Goal: Use online tool/utility: Utilize a website feature to perform a specific function

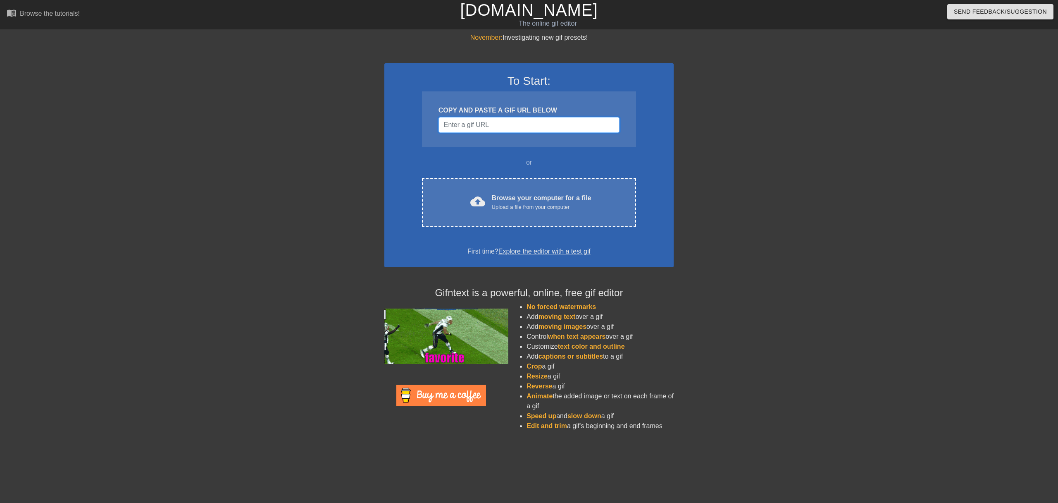
click at [517, 125] on input "Username" at bounding box center [529, 125] width 181 height 16
paste input "[URL][DOMAIN_NAME]"
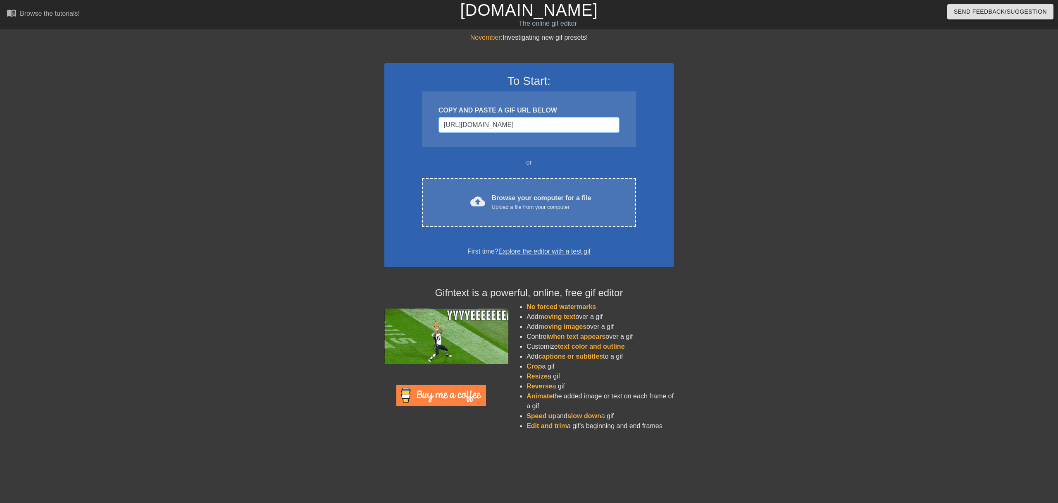
scroll to position [0, 15]
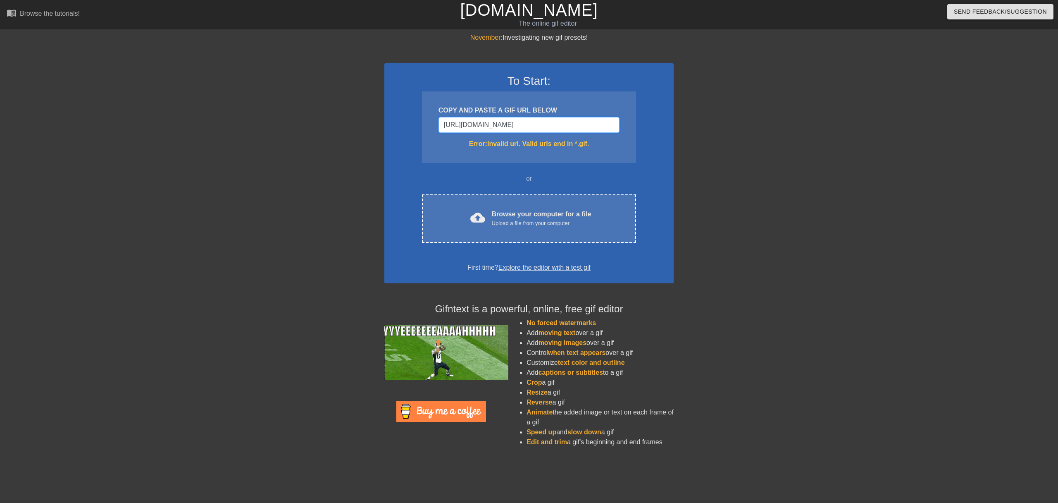
type input "[URL][DOMAIN_NAME]"
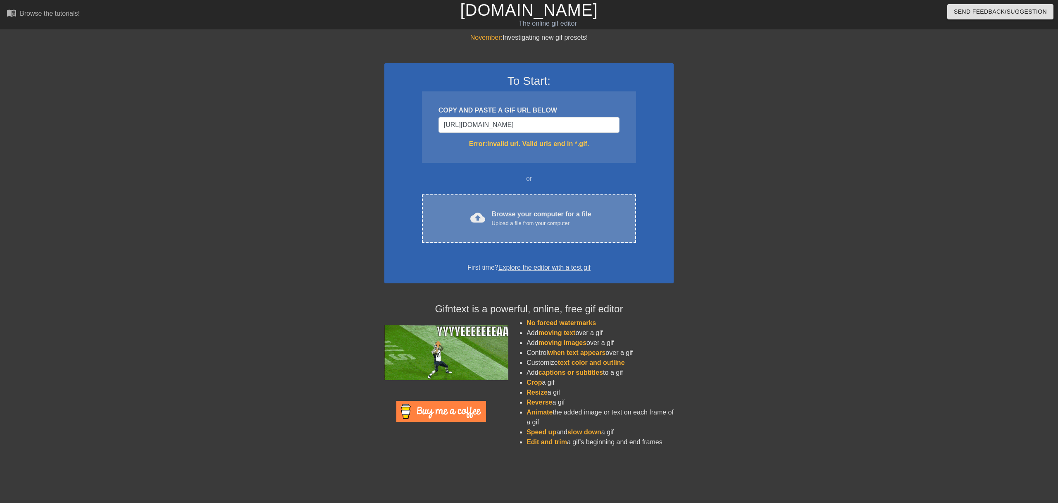
click at [542, 224] on div "Upload a file from your computer" at bounding box center [542, 223] width 100 height 8
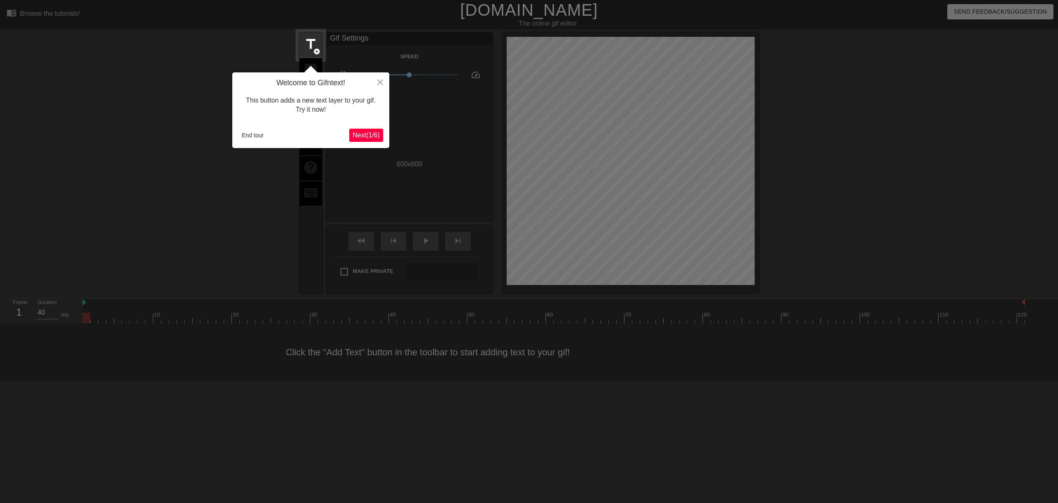
click at [369, 135] on span "Next ( 1 / 6 )" at bounding box center [366, 134] width 27 height 7
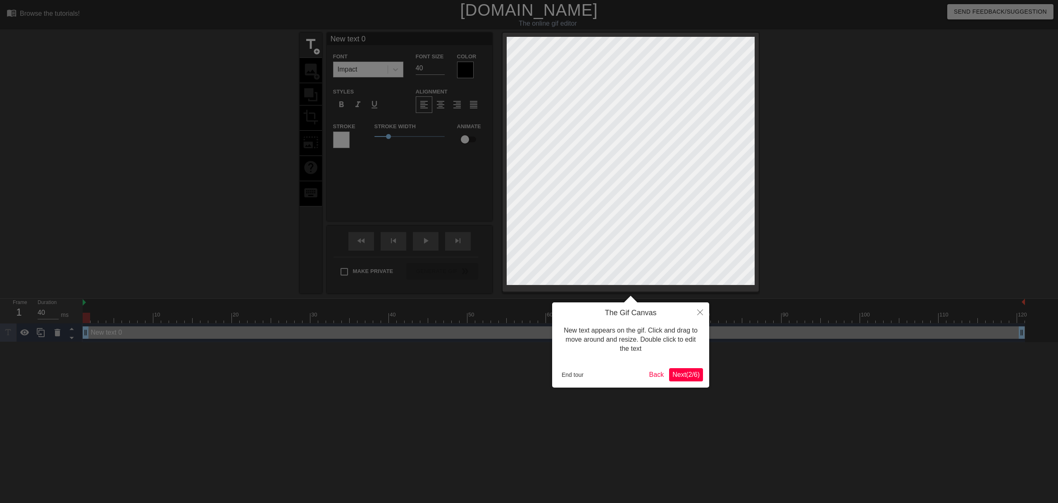
scroll to position [1, 2]
type input "T"
type textarea "T"
type input "'"
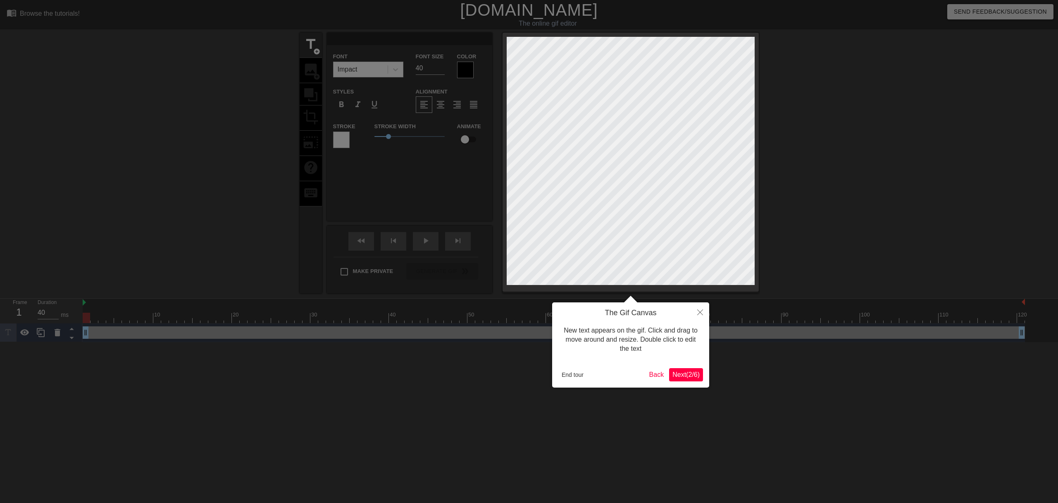
type textarea "'"
type input "'t"
type textarea "'t"
type input "'th"
type textarea "'th"
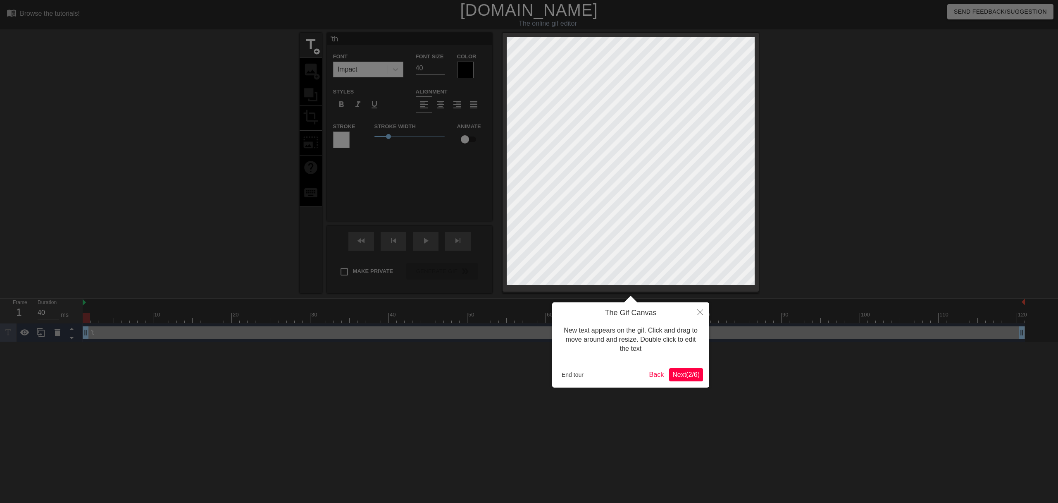
type input "'the"
type textarea "'the"
type input "'the"
type textarea "'the"
type input "'the m"
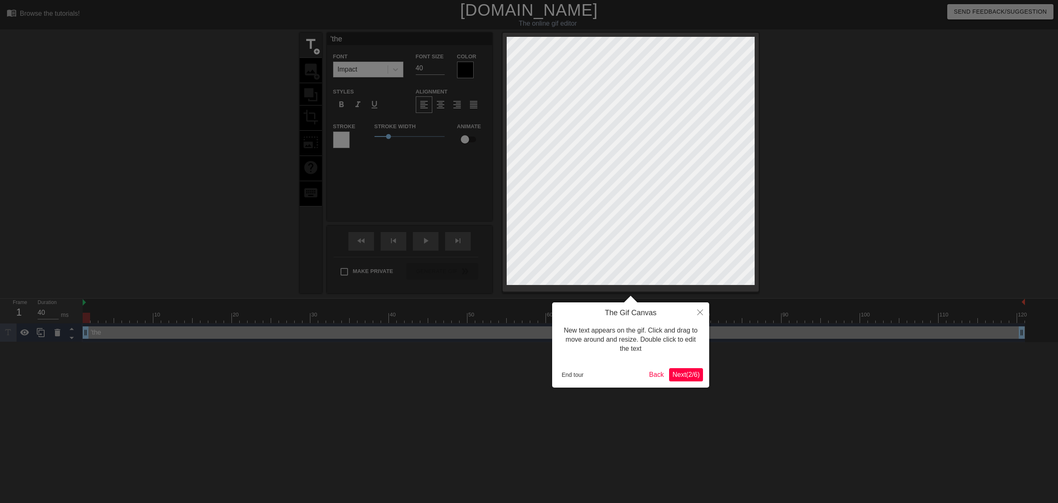
type textarea "'the m"
type input "'the ma"
type textarea "'the ma"
type input "'the mar"
type textarea "'the mar"
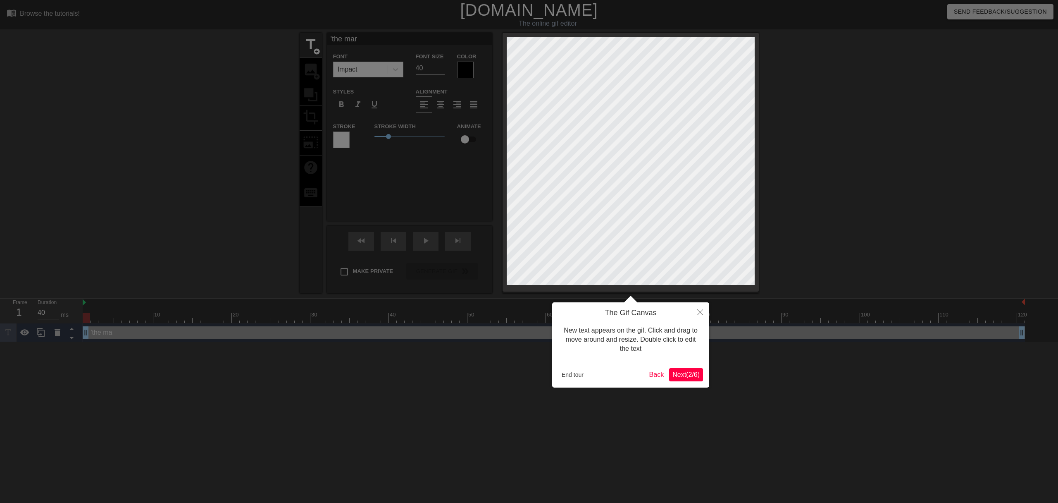
type input "'the mark"
type textarea "'the mark"
type input "'the mark""
type textarea "'the mark""
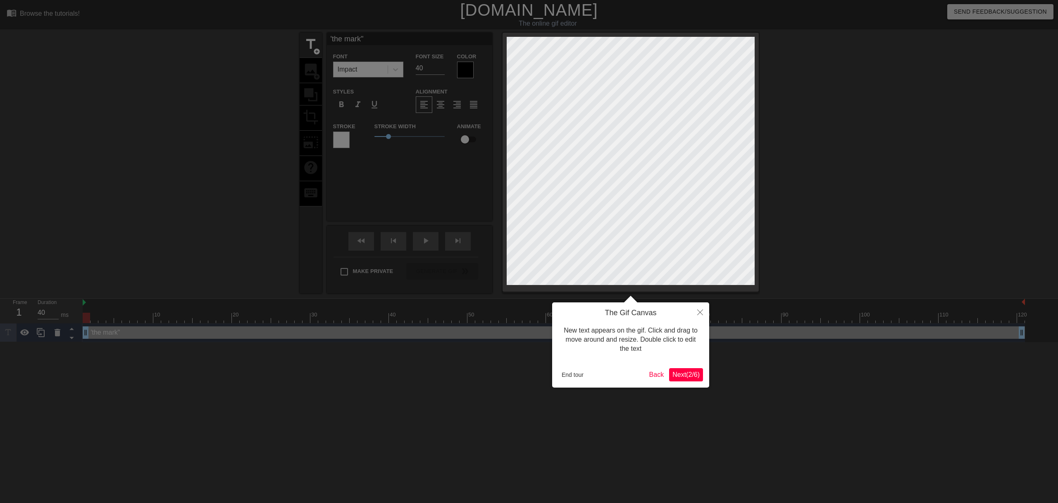
scroll to position [1, 1]
type input "the mark""
type textarea "the mark""
type input ""the mark""
type textarea ""the mark""
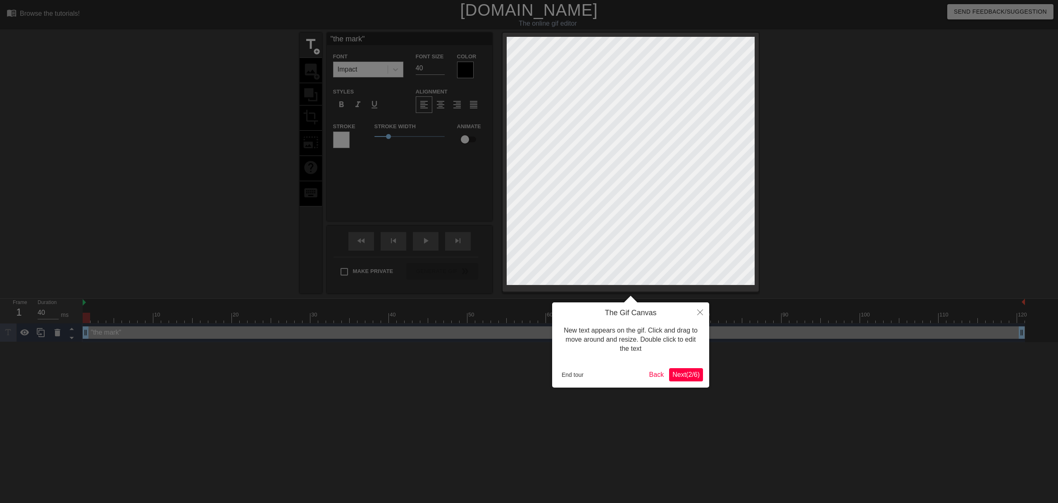
click at [467, 74] on div at bounding box center [529, 251] width 1058 height 503
click at [688, 374] on span "Next ( 2 / 6 )" at bounding box center [686, 374] width 27 height 7
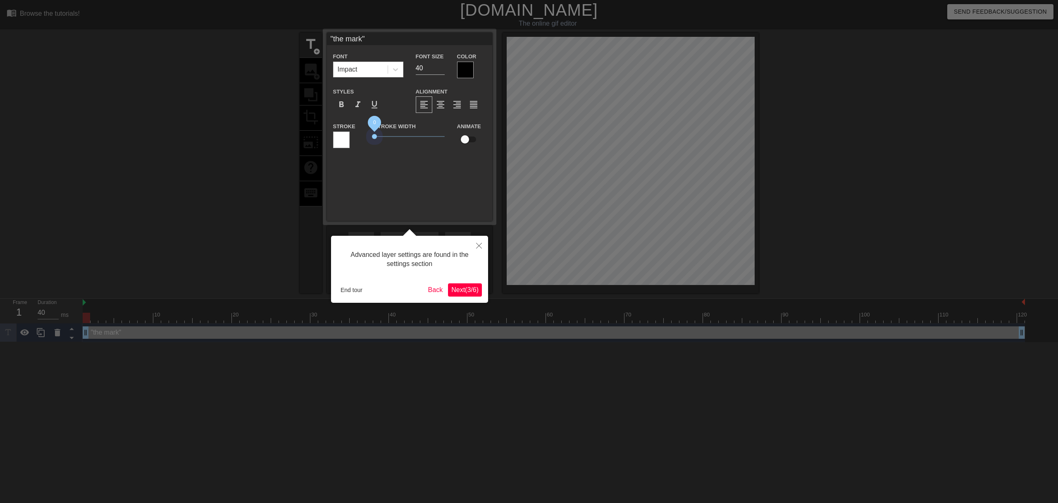
drag, startPoint x: 388, startPoint y: 141, endPoint x: 360, endPoint y: 150, distance: 29.3
click at [360, 150] on div "Stroke Stroke Width 0 Animate" at bounding box center [409, 138] width 165 height 34
click at [463, 75] on div at bounding box center [465, 70] width 17 height 17
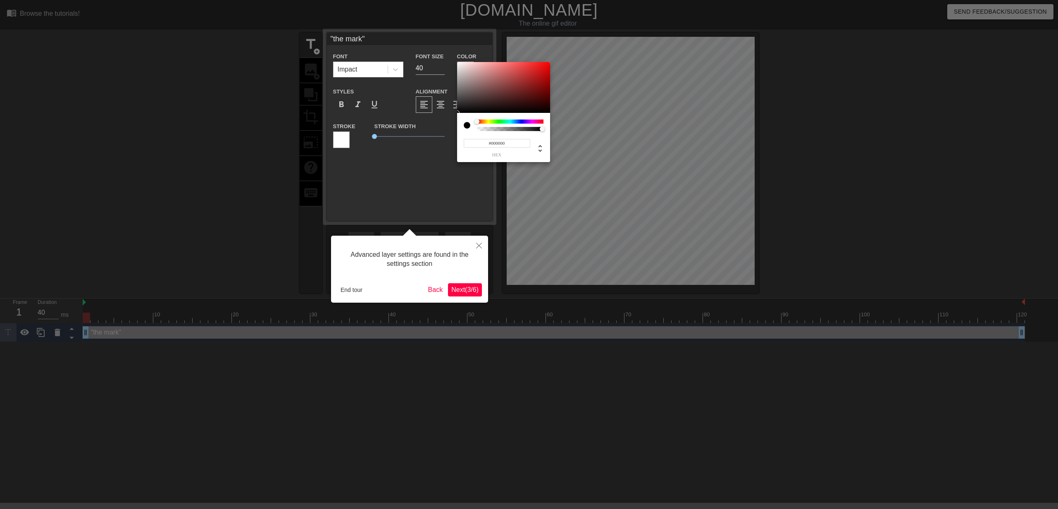
click at [468, 124] on div at bounding box center [467, 125] width 7 height 7
type input "#FFFFFF"
drag, startPoint x: 462, startPoint y: 68, endPoint x: 456, endPoint y: 61, distance: 9.4
click at [456, 61] on div "#FFFFFF hex" at bounding box center [529, 254] width 1058 height 509
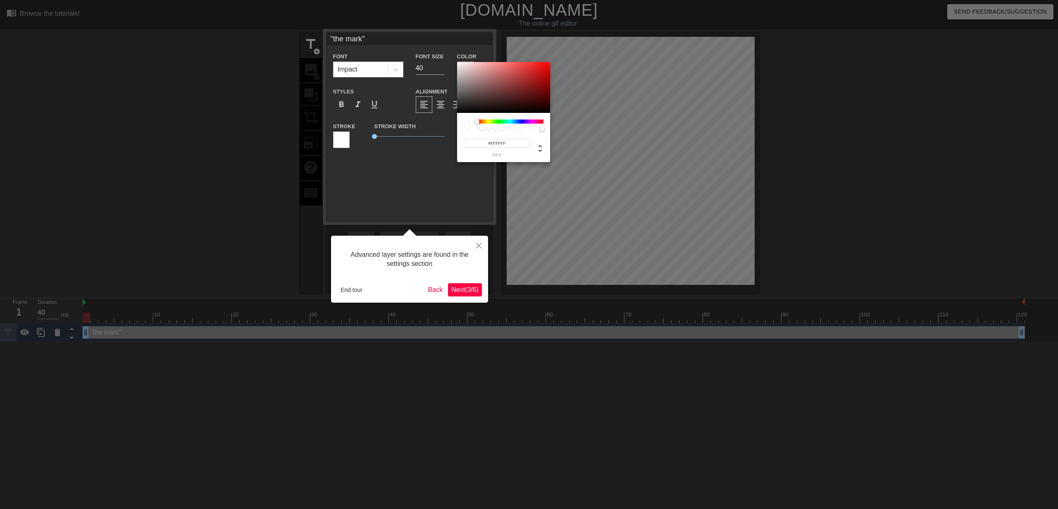
click at [490, 187] on div at bounding box center [529, 254] width 1058 height 509
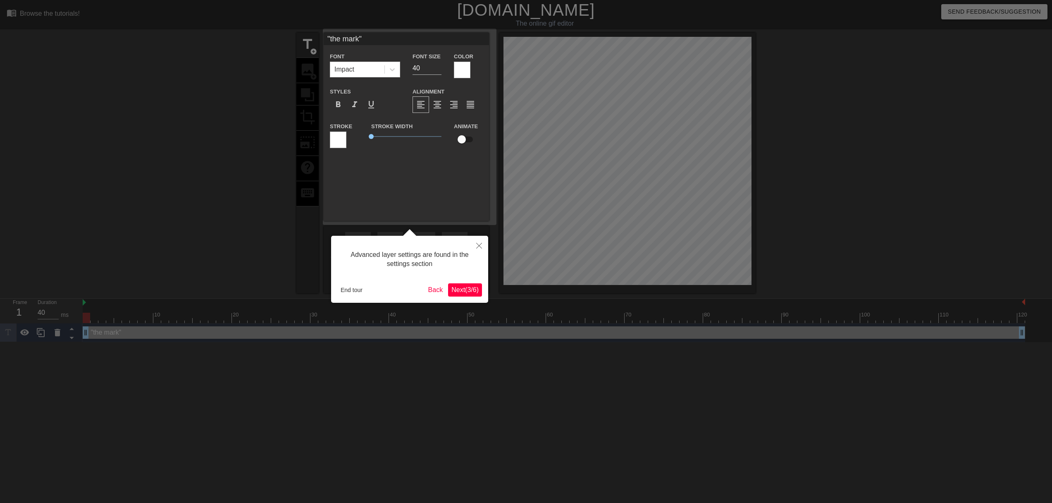
click at [461, 142] on input "checkbox" at bounding box center [461, 139] width 47 height 16
click at [467, 141] on input "checkbox" at bounding box center [469, 139] width 47 height 16
click at [465, 291] on span "Next ( 3 / 6 )" at bounding box center [464, 289] width 27 height 7
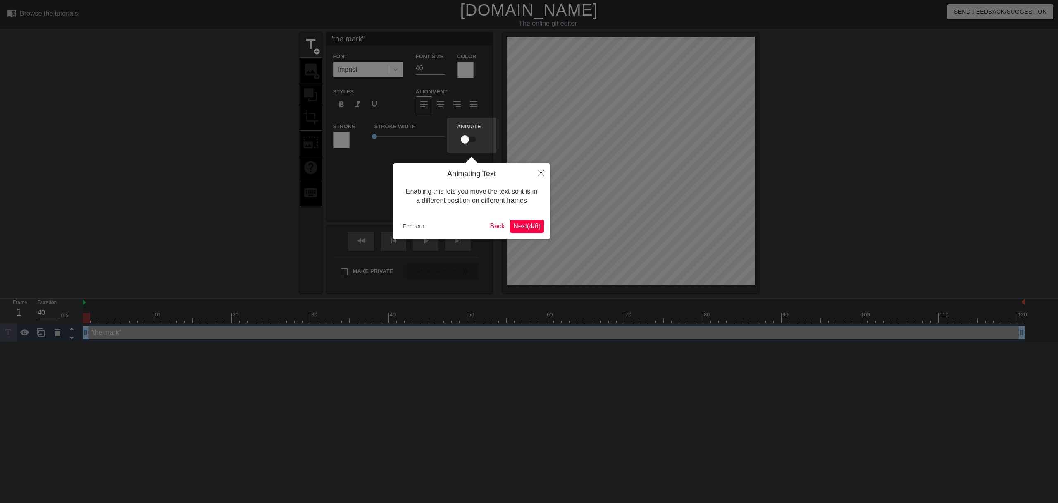
click at [466, 137] on input "checkbox" at bounding box center [464, 139] width 47 height 16
checkbox input "true"
click at [530, 222] on button "Next ( 4 / 6 )" at bounding box center [527, 225] width 34 height 13
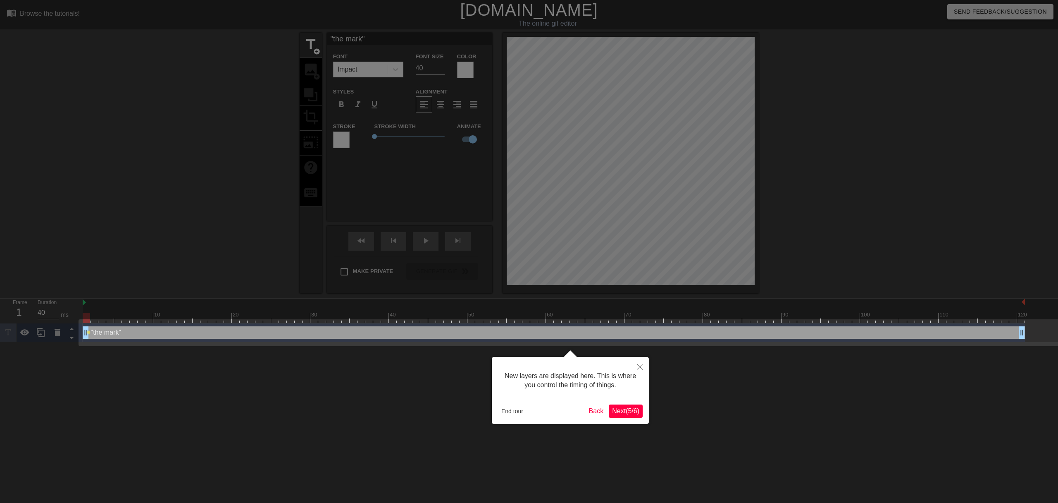
click at [627, 408] on span "Next ( 5 / 6 )" at bounding box center [625, 410] width 27 height 7
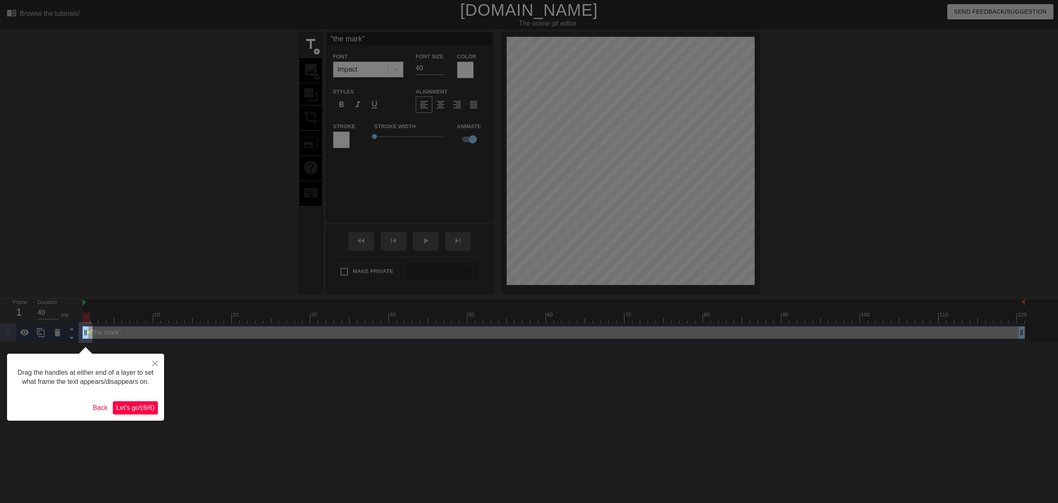
click at [137, 411] on span "Let's go! ( 6 / 6 )" at bounding box center [135, 407] width 38 height 7
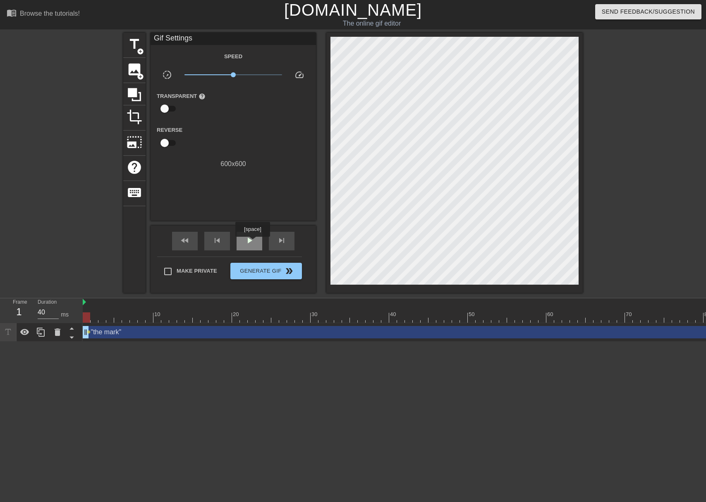
click at [253, 243] on span "play_arrow" at bounding box center [249, 241] width 10 height 10
click at [253, 243] on span "pause" at bounding box center [249, 241] width 10 height 10
click at [253, 243] on span "play_arrow" at bounding box center [249, 241] width 10 height 10
click at [253, 243] on span "pause" at bounding box center [249, 241] width 10 height 10
click at [253, 243] on span "play_arrow" at bounding box center [249, 241] width 10 height 10
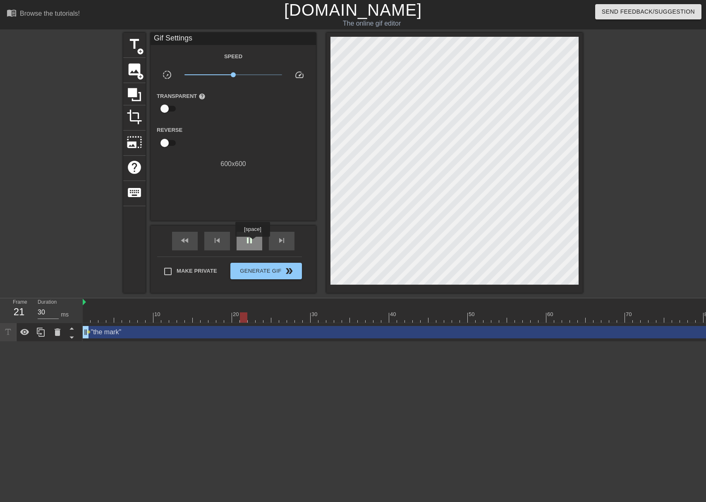
click at [253, 243] on span "pause" at bounding box center [249, 241] width 10 height 10
click at [253, 243] on span "play_arrow" at bounding box center [249, 241] width 10 height 10
click at [253, 243] on span "pause" at bounding box center [249, 241] width 10 height 10
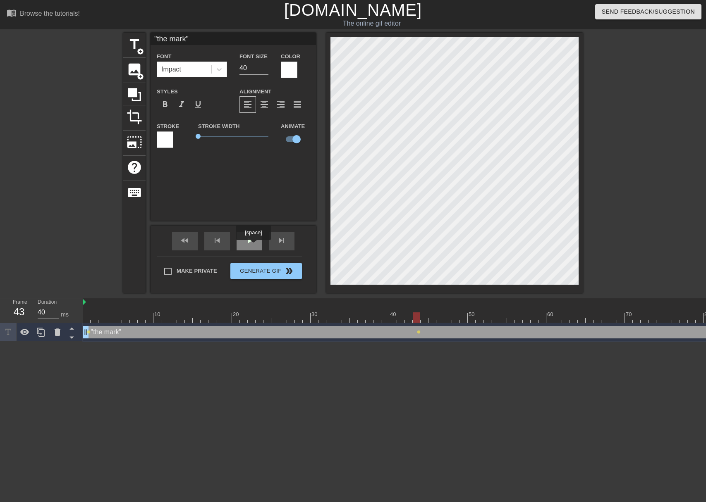
click at [253, 246] on div "play_arrow" at bounding box center [249, 241] width 26 height 19
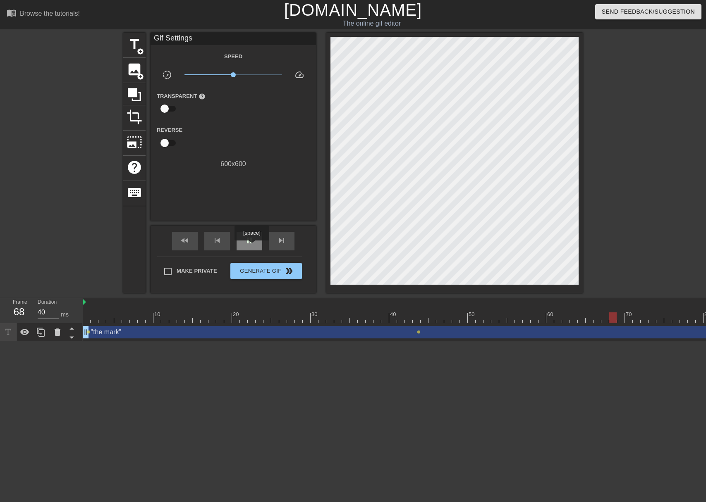
click at [253, 246] on div "pause" at bounding box center [249, 241] width 26 height 19
click at [253, 246] on div "play_arrow" at bounding box center [249, 241] width 26 height 19
click at [253, 246] on div "pause" at bounding box center [249, 241] width 26 height 19
click at [253, 246] on div "play_arrow" at bounding box center [249, 241] width 26 height 19
click at [253, 246] on div "pause" at bounding box center [249, 241] width 26 height 19
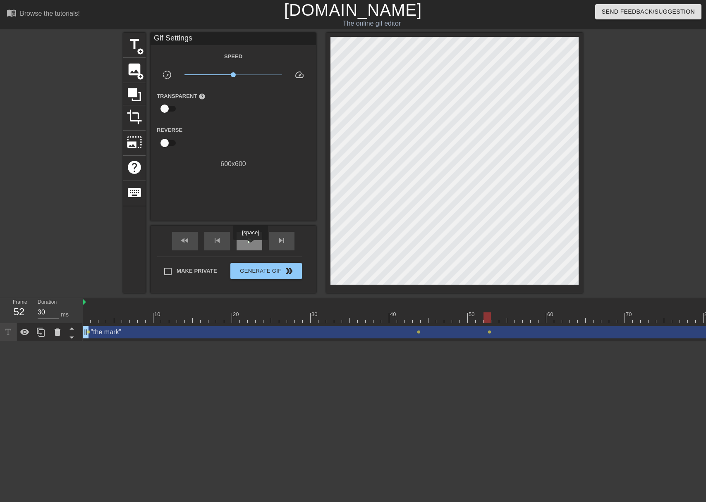
click at [251, 246] on div "play_arrow" at bounding box center [249, 241] width 26 height 19
click at [251, 246] on div "pause" at bounding box center [249, 241] width 26 height 19
click at [252, 245] on span "play_arrow" at bounding box center [249, 241] width 10 height 10
click at [252, 245] on span "pause" at bounding box center [249, 241] width 10 height 10
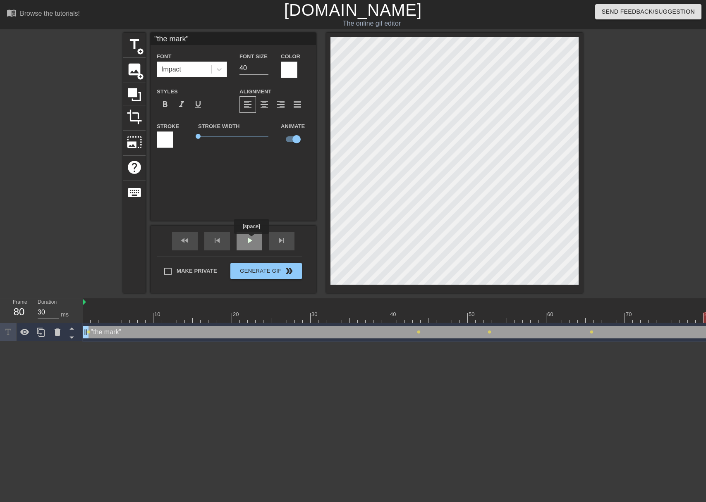
click at [252, 240] on span "play_arrow" at bounding box center [249, 241] width 10 height 10
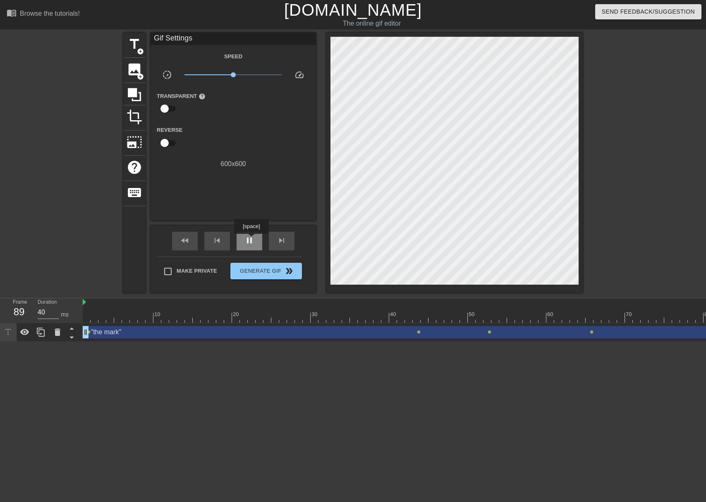
click at [252, 240] on span "pause" at bounding box center [249, 241] width 10 height 10
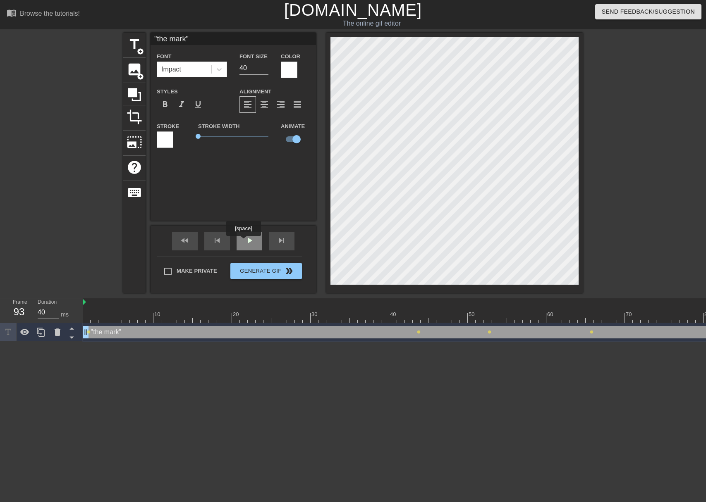
click at [244, 242] on span "play_arrow" at bounding box center [249, 241] width 10 height 10
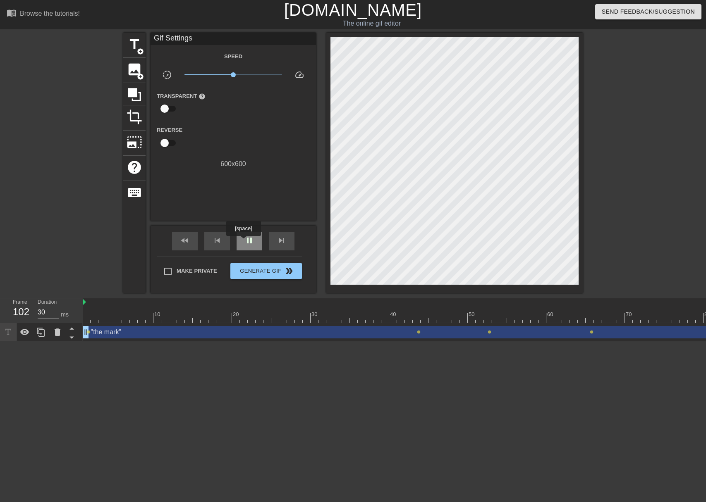
click at [244, 242] on span "pause" at bounding box center [249, 241] width 10 height 10
drag, startPoint x: 234, startPoint y: 74, endPoint x: 210, endPoint y: 78, distance: 23.9
click at [210, 78] on span "x0.343" at bounding box center [233, 75] width 98 height 10
click at [193, 244] on div "fast_rewind" at bounding box center [185, 241] width 26 height 19
click at [240, 246] on div "play_arrow" at bounding box center [249, 241] width 26 height 19
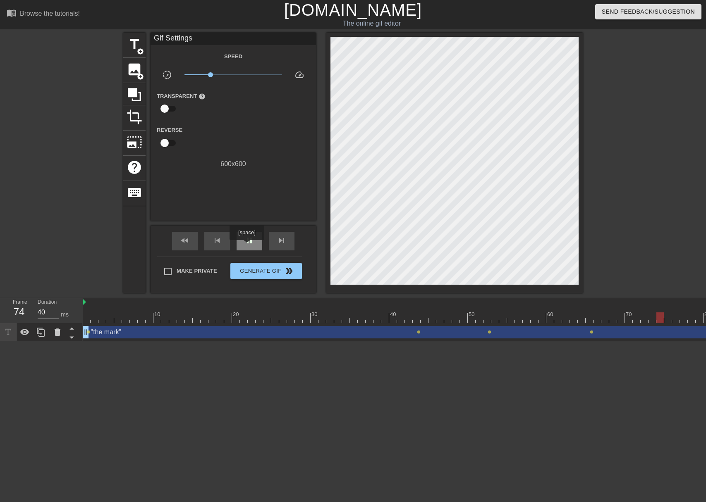
click at [248, 246] on div "pause" at bounding box center [249, 241] width 26 height 19
drag, startPoint x: 466, startPoint y: 335, endPoint x: 396, endPoint y: 335, distance: 69.9
click at [396, 335] on div ""the mark" drag_handle drag_handle" at bounding box center [554, 332] width 942 height 12
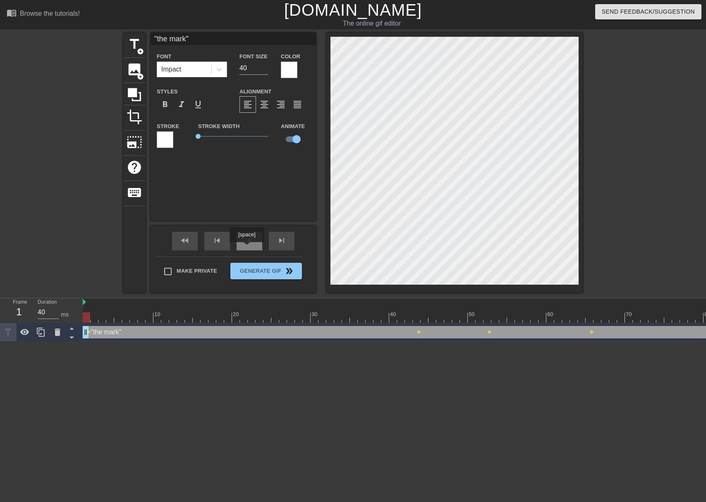
click at [248, 248] on div "play_arrow" at bounding box center [249, 241] width 26 height 19
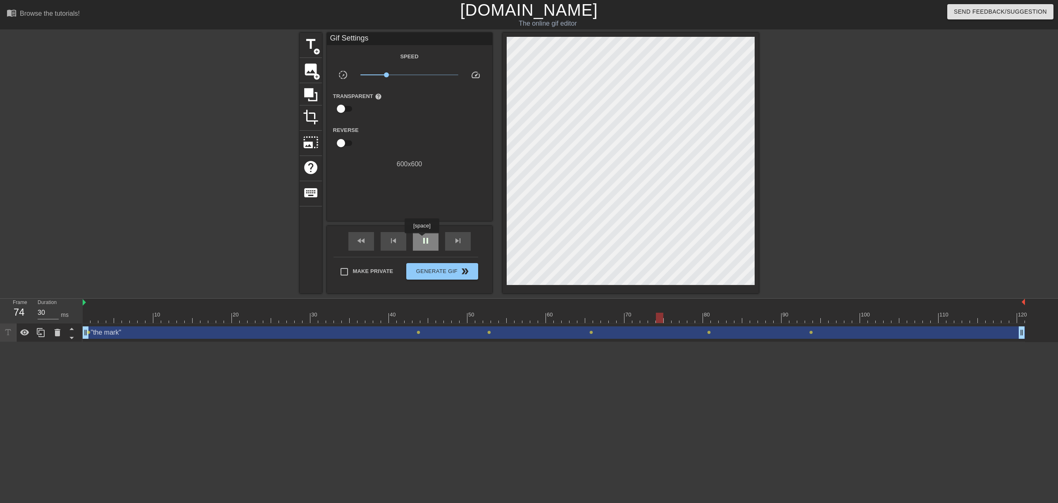
click at [423, 239] on span "pause" at bounding box center [426, 241] width 10 height 10
click at [423, 239] on span "play_arrow" at bounding box center [426, 241] width 10 height 10
click at [423, 239] on span "pause" at bounding box center [426, 241] width 10 height 10
click at [423, 239] on span "play_arrow" at bounding box center [426, 241] width 10 height 10
click at [423, 239] on span "pause" at bounding box center [426, 241] width 10 height 10
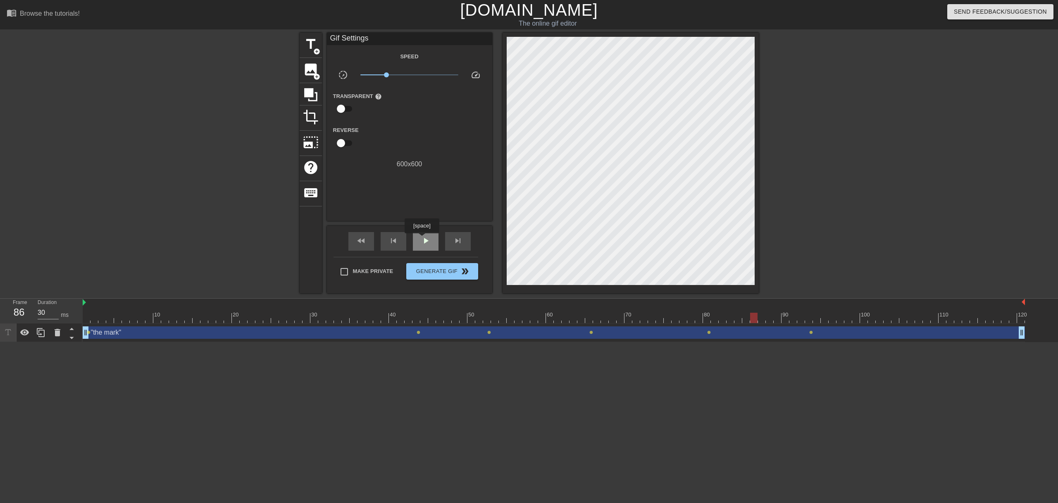
click at [423, 239] on span "play_arrow" at bounding box center [426, 241] width 10 height 10
click at [423, 239] on span "pause" at bounding box center [426, 241] width 10 height 10
click at [431, 241] on div "play_arrow" at bounding box center [426, 241] width 26 height 19
drag, startPoint x: 388, startPoint y: 76, endPoint x: 358, endPoint y: 77, distance: 30.6
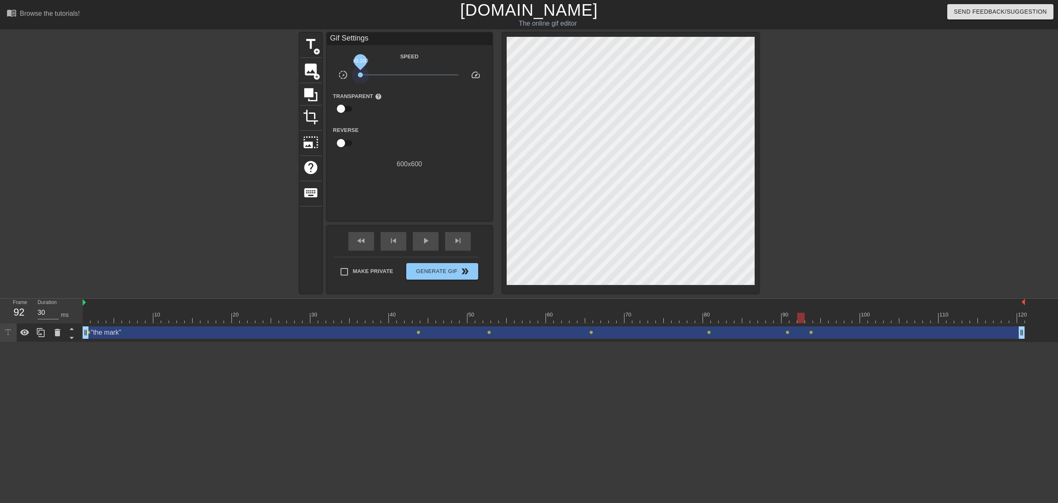
click at [358, 77] on div "x0.100" at bounding box center [409, 76] width 110 height 13
click at [424, 247] on div "play_arrow" at bounding box center [426, 241] width 26 height 19
click at [424, 247] on div "pause" at bounding box center [426, 241] width 26 height 19
click at [425, 248] on div "play_arrow" at bounding box center [426, 241] width 26 height 19
click at [425, 248] on div "pause" at bounding box center [426, 241] width 26 height 19
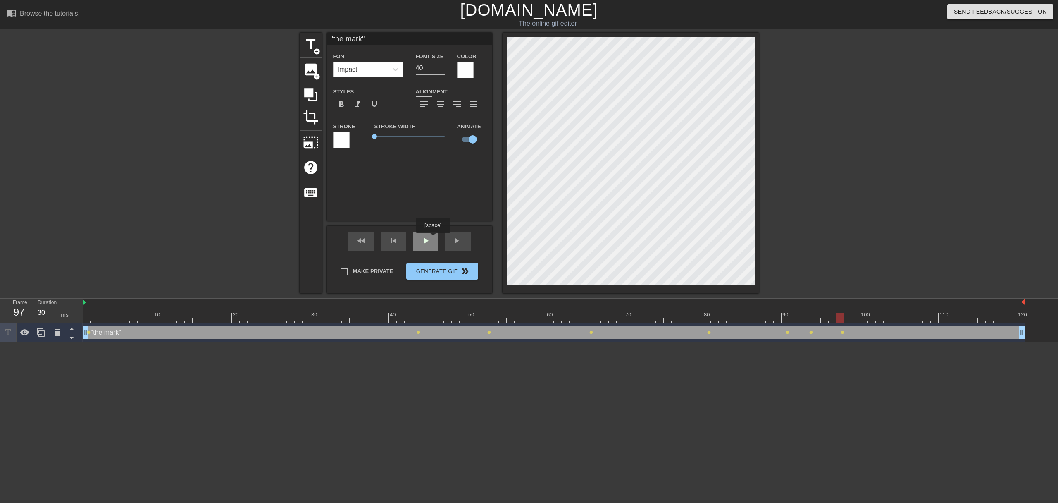
click at [434, 239] on div "play_arrow" at bounding box center [426, 241] width 26 height 19
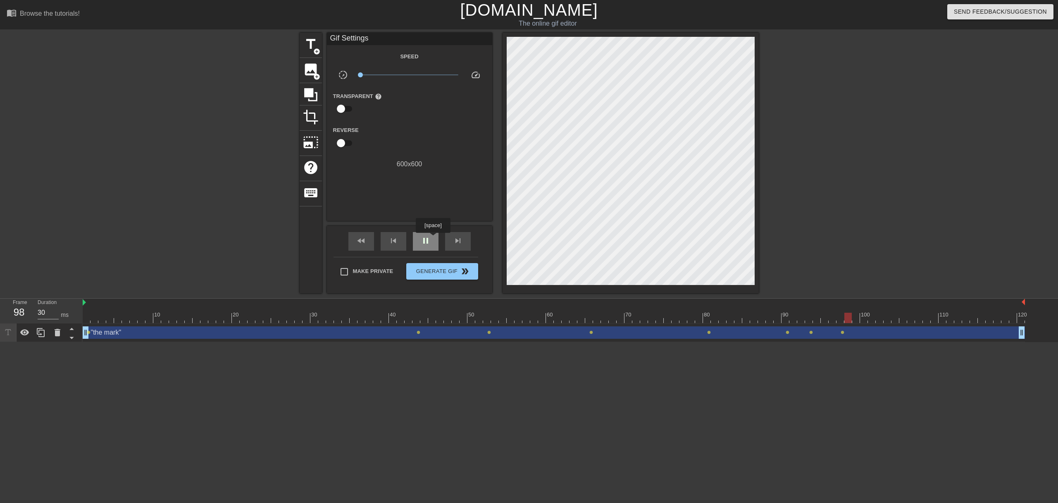
click at [434, 239] on div "pause" at bounding box center [426, 241] width 26 height 19
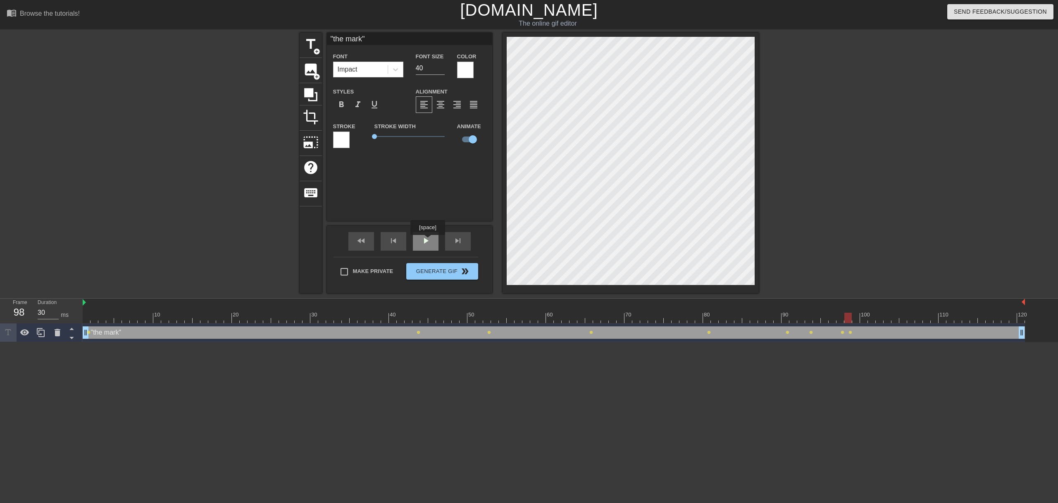
click at [429, 241] on span "play_arrow" at bounding box center [426, 241] width 10 height 10
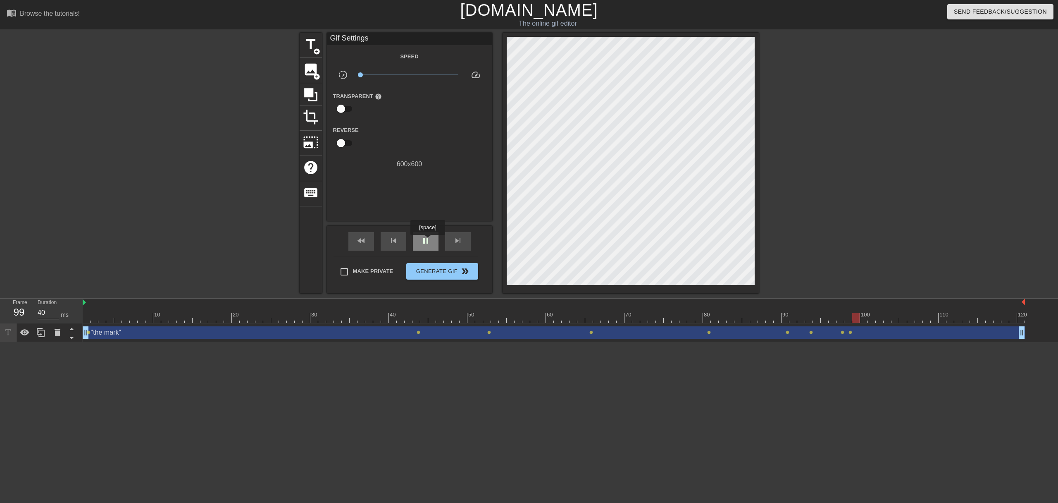
click at [429, 241] on span "pause" at bounding box center [426, 241] width 10 height 10
click at [430, 243] on span "play_arrow" at bounding box center [426, 241] width 10 height 10
click at [430, 243] on span "pause" at bounding box center [426, 241] width 10 height 10
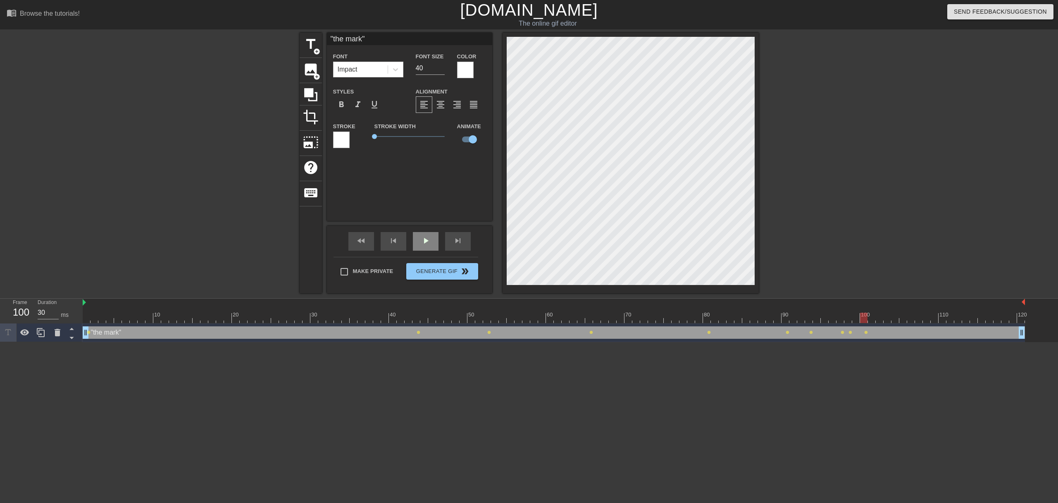
click at [425, 245] on span "play_arrow" at bounding box center [426, 241] width 10 height 10
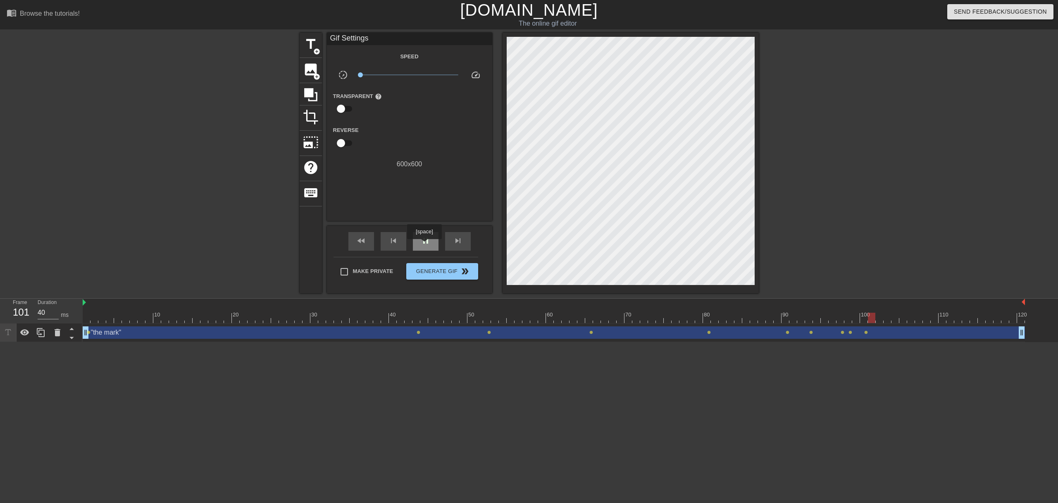
click at [425, 245] on span "pause" at bounding box center [426, 241] width 10 height 10
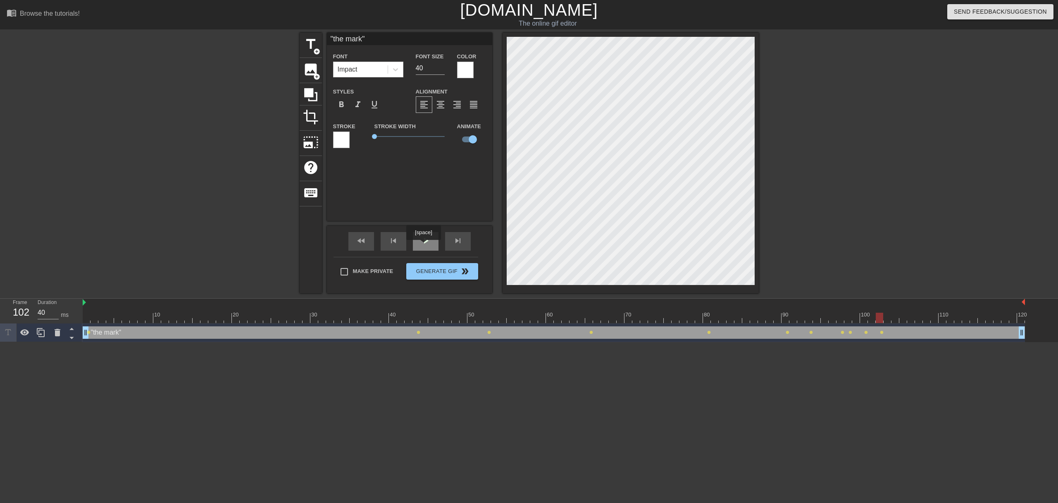
click at [425, 246] on div "play_arrow" at bounding box center [426, 241] width 26 height 19
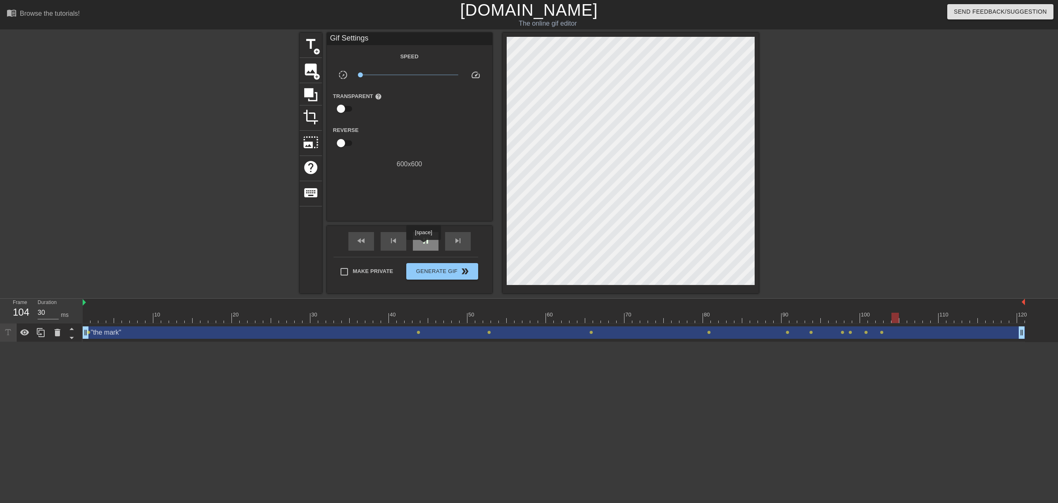
click at [425, 246] on div "pause" at bounding box center [426, 241] width 26 height 19
click at [423, 238] on span "play_arrow" at bounding box center [426, 241] width 10 height 10
click at [423, 238] on span "pause" at bounding box center [426, 241] width 10 height 10
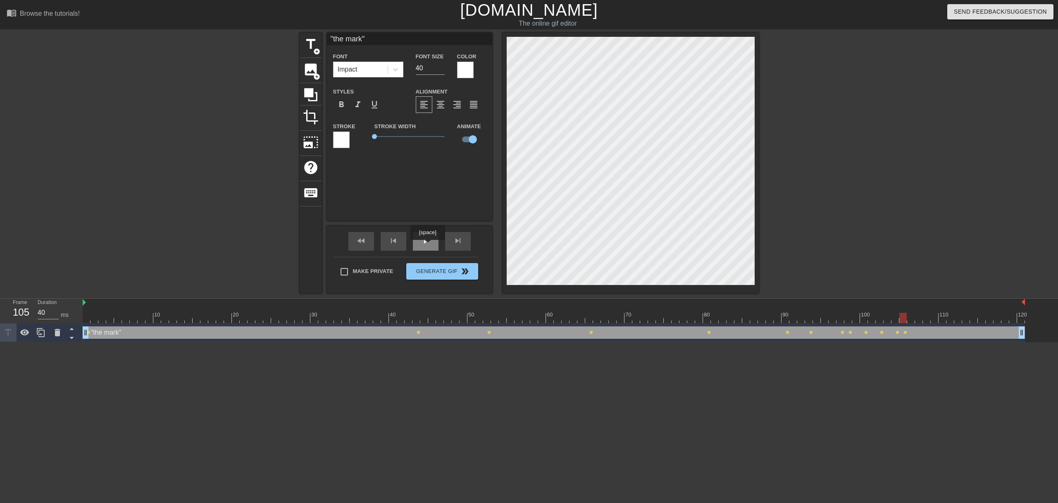
click at [427, 246] on div "play_arrow" at bounding box center [426, 241] width 26 height 19
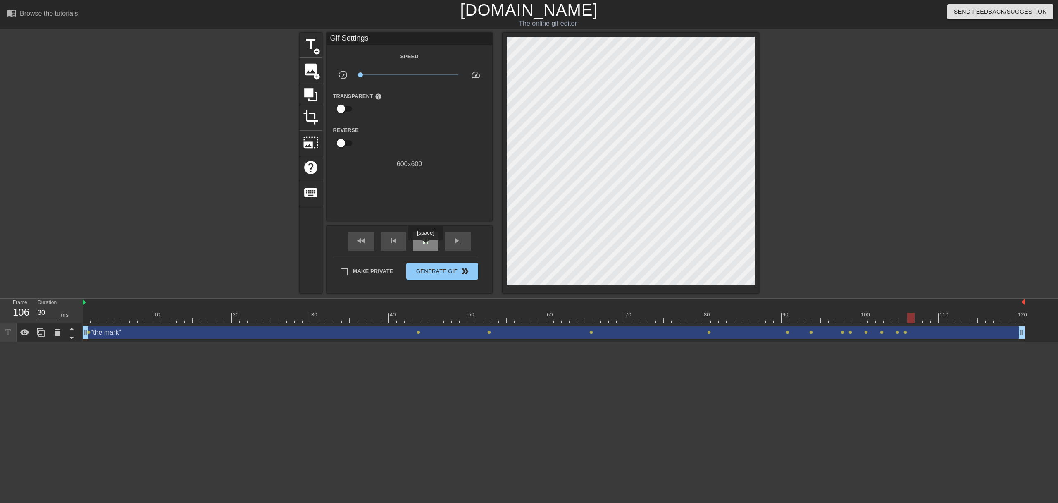
click at [427, 246] on div "pause" at bounding box center [426, 241] width 26 height 19
click at [428, 246] on div "play_arrow" at bounding box center [426, 241] width 26 height 19
click at [428, 246] on div "pause" at bounding box center [426, 241] width 26 height 19
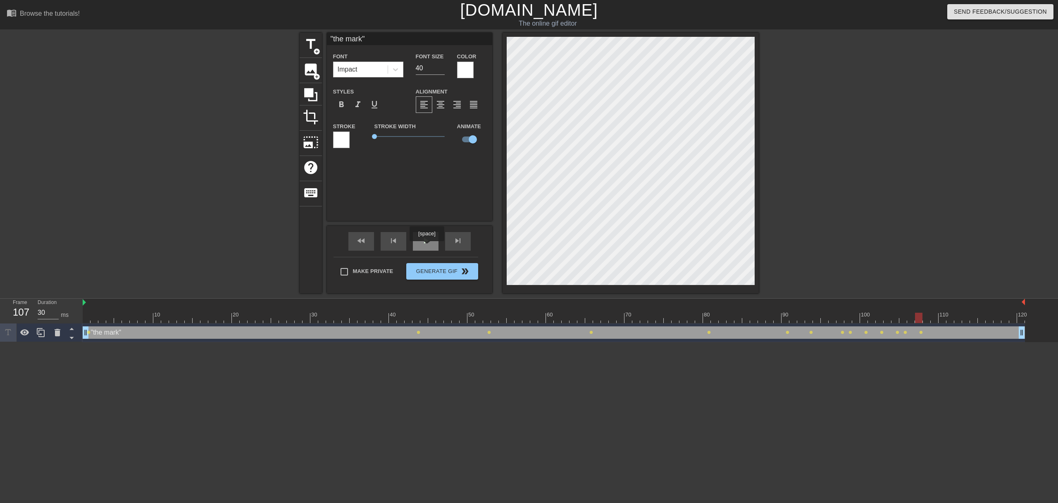
click at [428, 247] on div "play_arrow" at bounding box center [426, 241] width 26 height 19
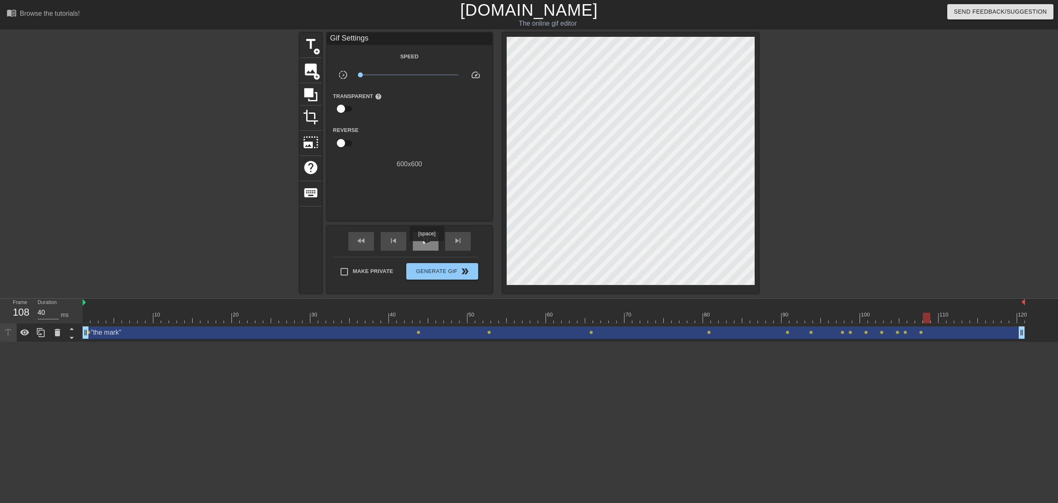
click at [428, 247] on div "pause" at bounding box center [426, 241] width 26 height 19
click at [434, 238] on div "play_arrow" at bounding box center [426, 241] width 26 height 19
click at [434, 238] on div "pause" at bounding box center [426, 241] width 26 height 19
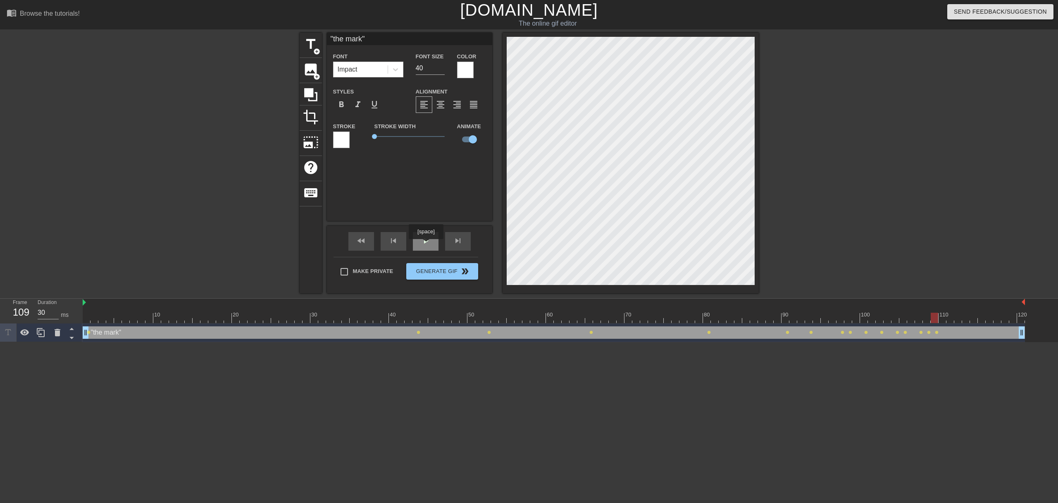
click at [427, 245] on span "play_arrow" at bounding box center [426, 241] width 10 height 10
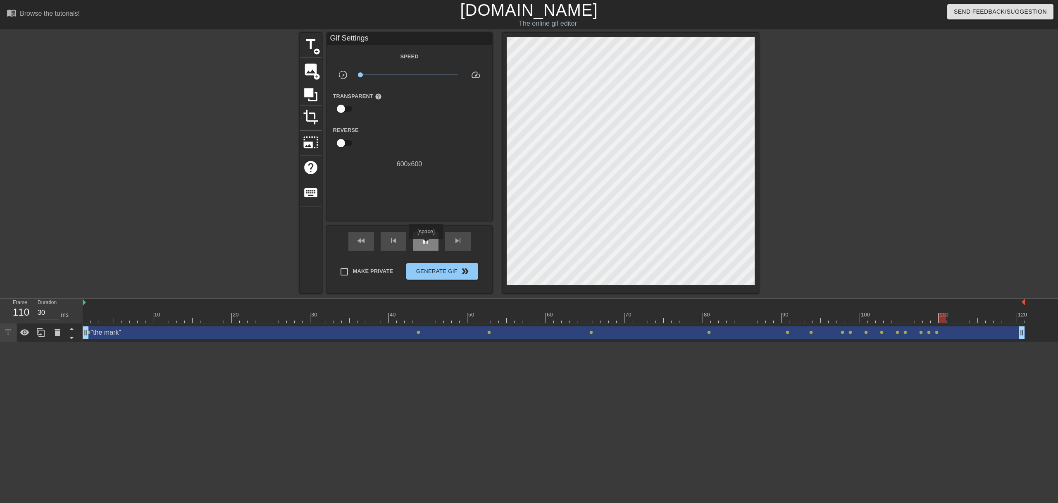
click at [427, 245] on span "pause" at bounding box center [426, 241] width 10 height 10
click at [429, 240] on span "play_arrow" at bounding box center [426, 241] width 10 height 10
click at [429, 240] on span "pause" at bounding box center [426, 241] width 10 height 10
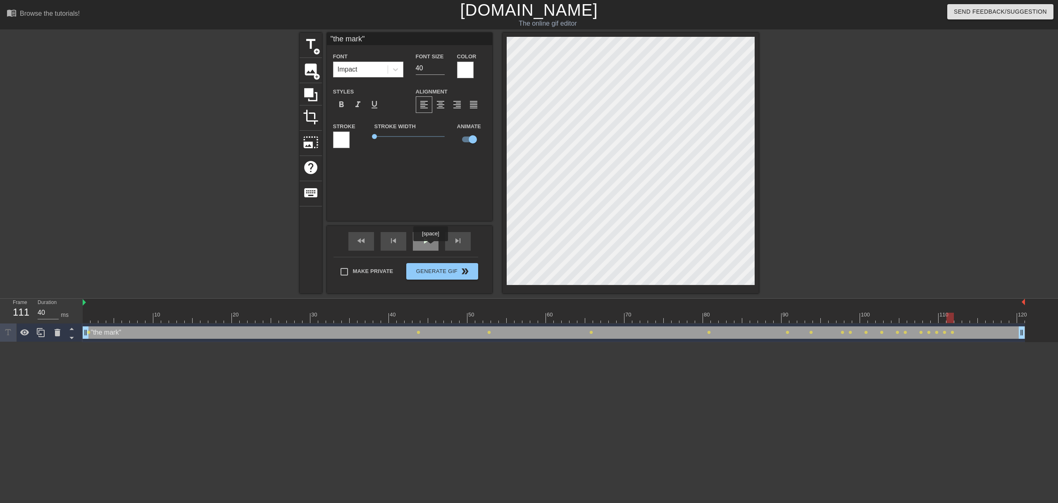
click at [432, 247] on div "play_arrow" at bounding box center [426, 241] width 26 height 19
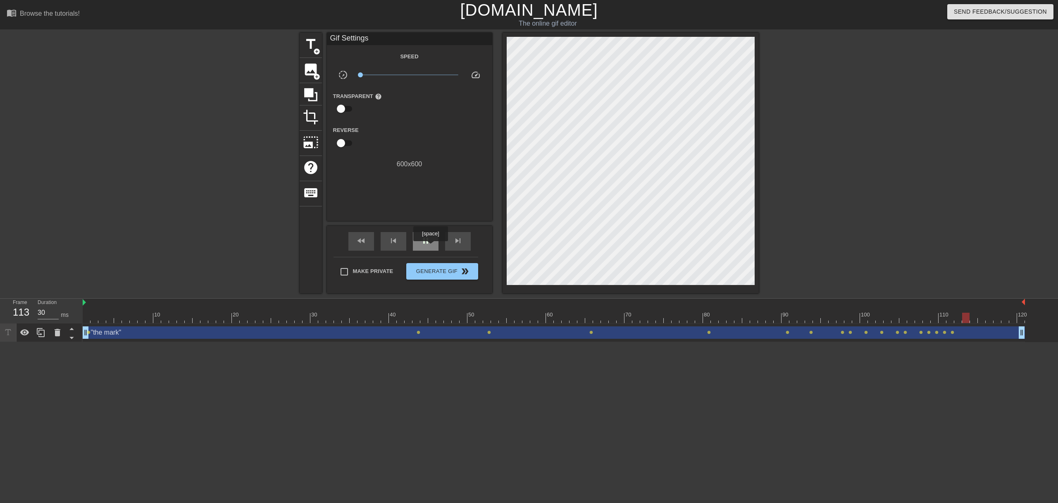
click at [432, 247] on div "pause" at bounding box center [426, 241] width 26 height 19
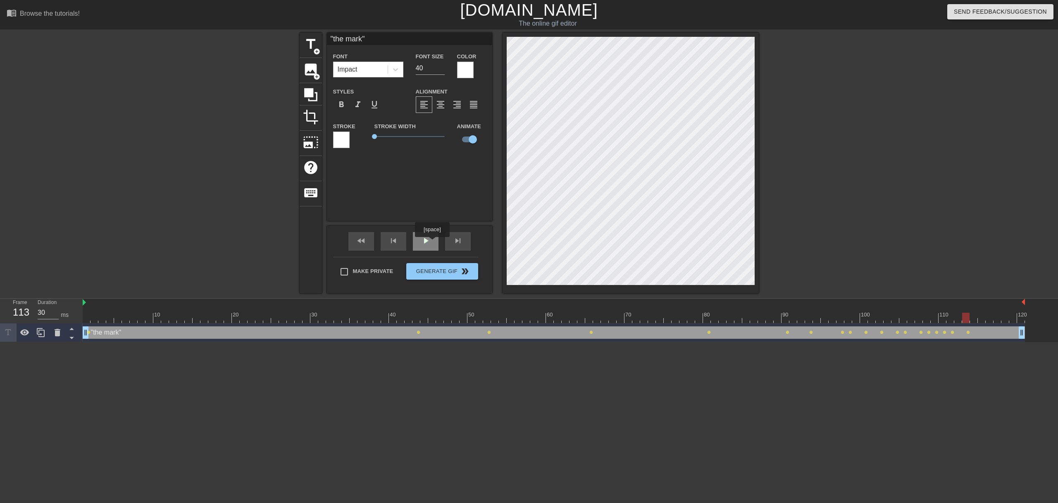
click at [433, 243] on div "play_arrow" at bounding box center [426, 241] width 26 height 19
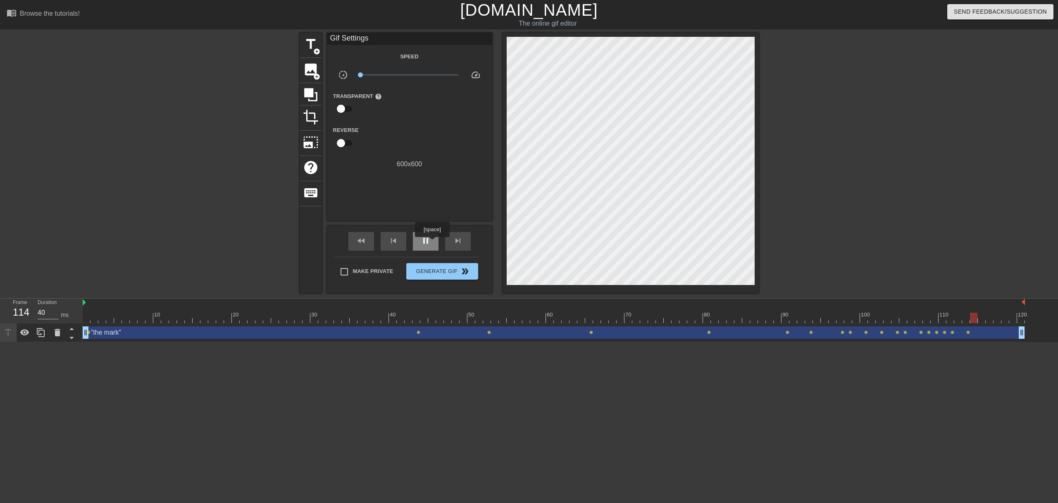
click at [433, 243] on div "pause" at bounding box center [426, 241] width 26 height 19
click at [433, 243] on div "play_arrow" at bounding box center [426, 241] width 26 height 19
click at [433, 243] on div "pause" at bounding box center [426, 241] width 26 height 19
click at [433, 243] on div "play_arrow" at bounding box center [426, 241] width 26 height 19
click at [433, 243] on div "pause" at bounding box center [426, 241] width 26 height 19
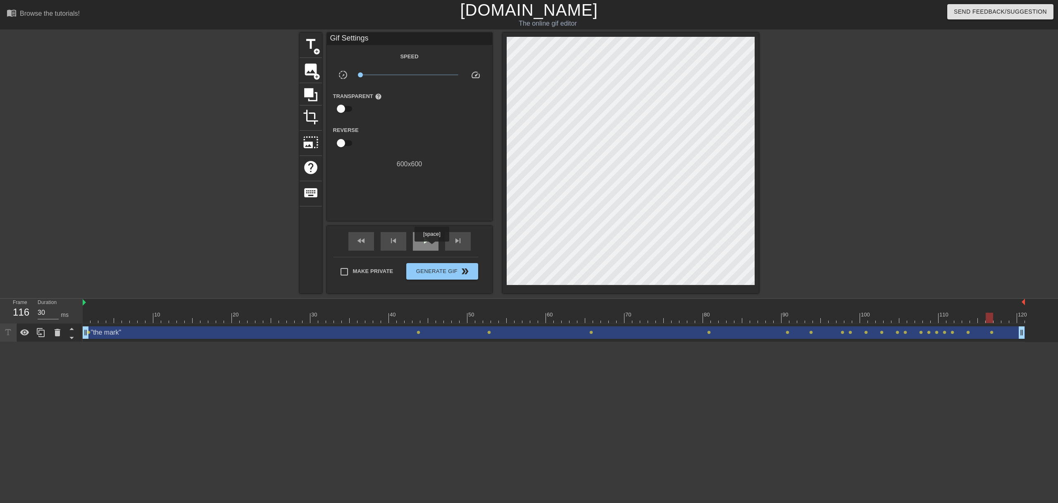
click at [433, 247] on div "play_arrow" at bounding box center [426, 241] width 26 height 19
click at [433, 247] on div "pause" at bounding box center [426, 241] width 26 height 19
click at [433, 247] on div "play_arrow" at bounding box center [426, 241] width 26 height 19
type input "30"
click at [433, 247] on div "pause" at bounding box center [426, 241] width 26 height 19
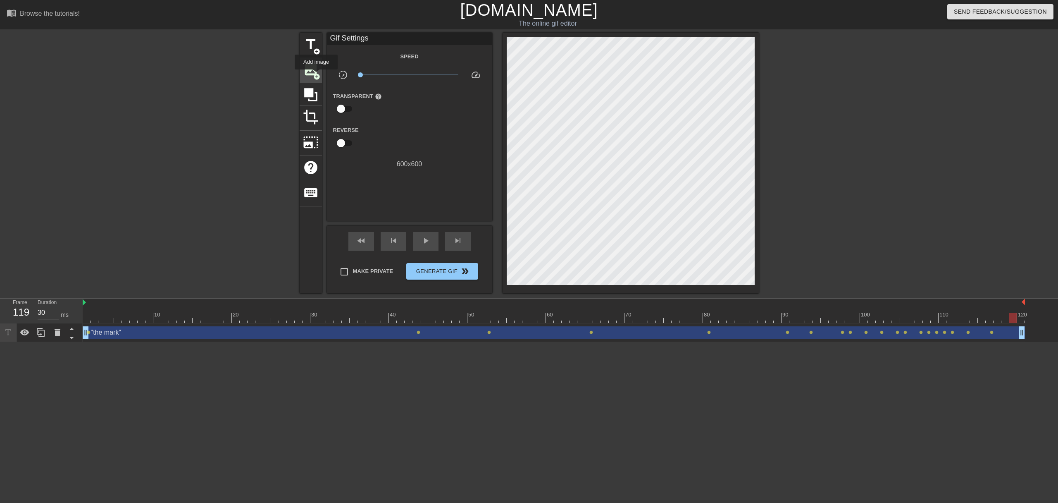
click at [317, 75] on span "add_circle" at bounding box center [316, 76] width 7 height 7
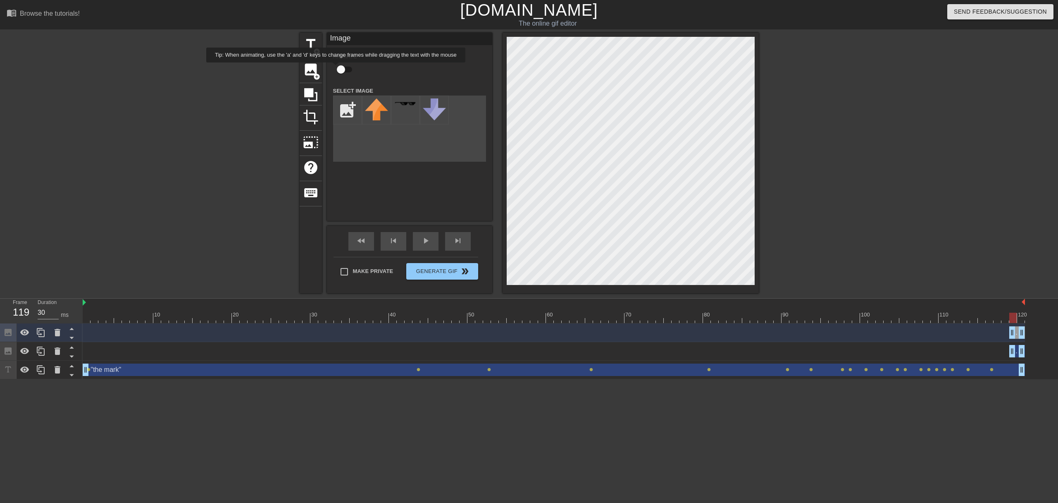
click at [343, 68] on input "checkbox" at bounding box center [340, 70] width 47 height 16
checkbox input "true"
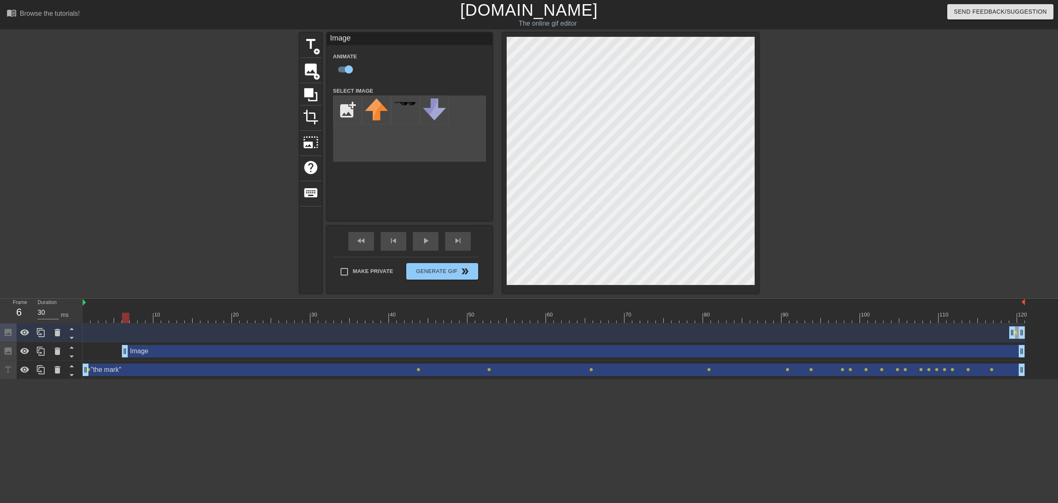
type input "40"
drag, startPoint x: 1011, startPoint y: 353, endPoint x: 77, endPoint y: 357, distance: 933.8
click at [77, 357] on div "Frame 1 Duration 40 ms 10 20 30 40 50 60 70 80 90 100 110 120 Image drag_handle…" at bounding box center [529, 338] width 1058 height 81
click at [350, 109] on input "file" at bounding box center [348, 110] width 28 height 28
type input "C:\fakepath\Round LI Headshot.jpeg"
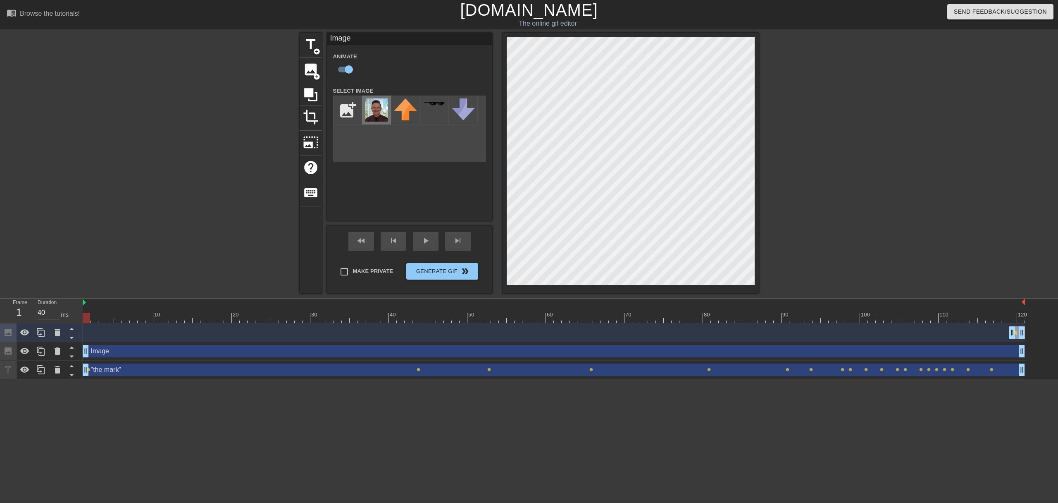
click at [382, 114] on img at bounding box center [376, 109] width 23 height 23
checkbox input "false"
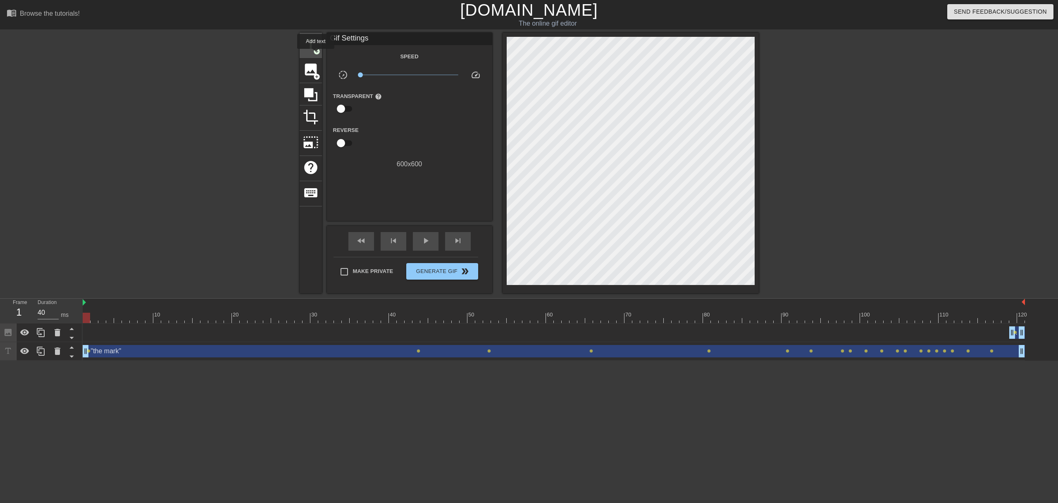
click at [316, 54] on span "add_circle" at bounding box center [316, 51] width 7 height 7
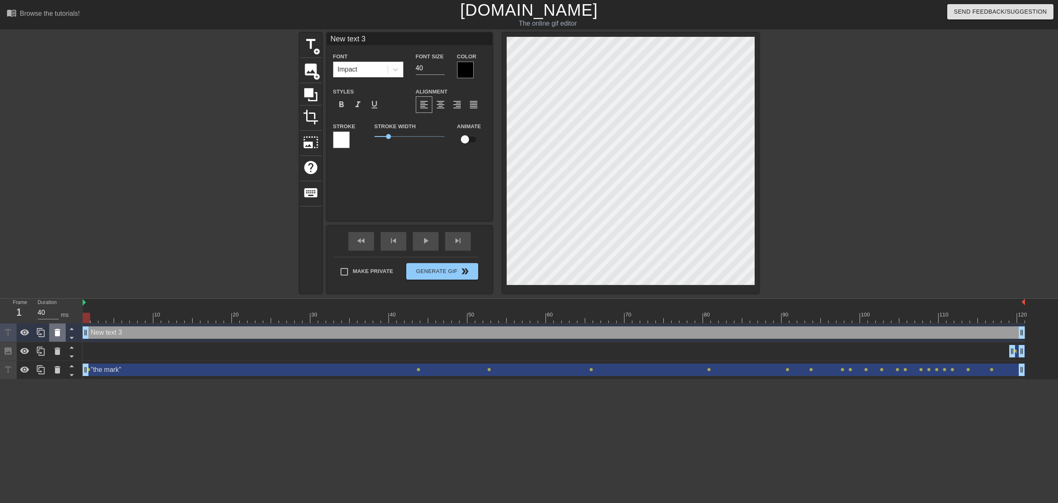
click at [59, 332] on icon at bounding box center [58, 332] width 6 height 7
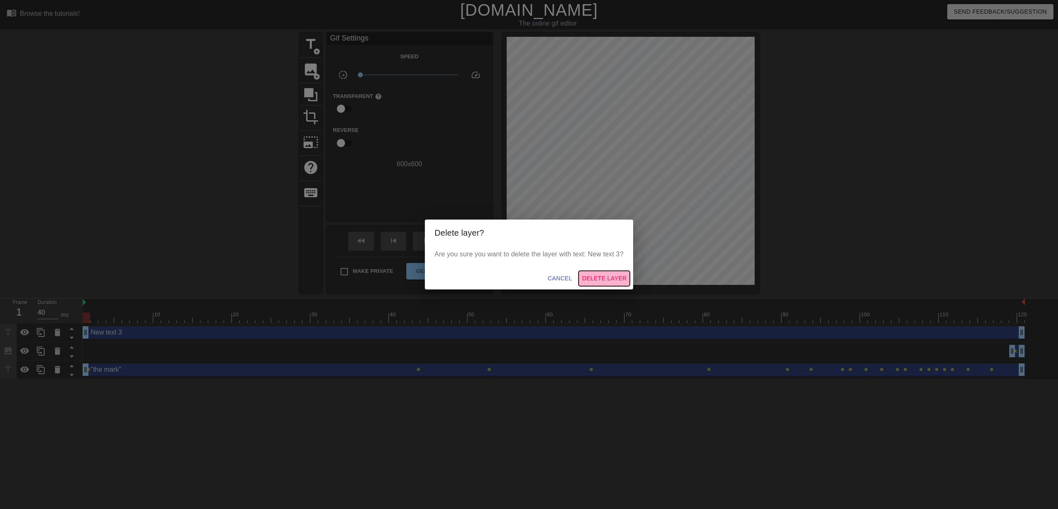
click at [613, 273] on span "Delete Layer" at bounding box center [604, 278] width 45 height 10
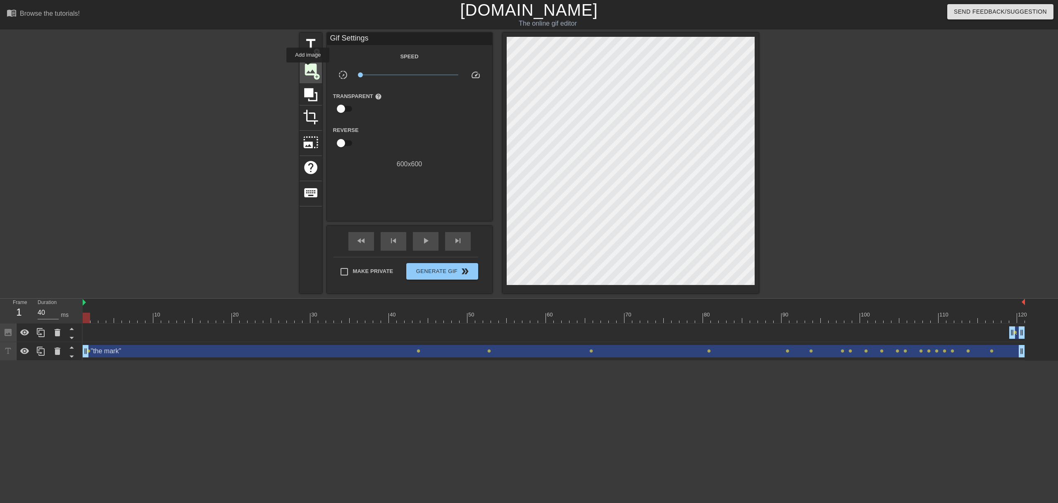
click at [308, 68] on span "image" at bounding box center [311, 70] width 16 height 16
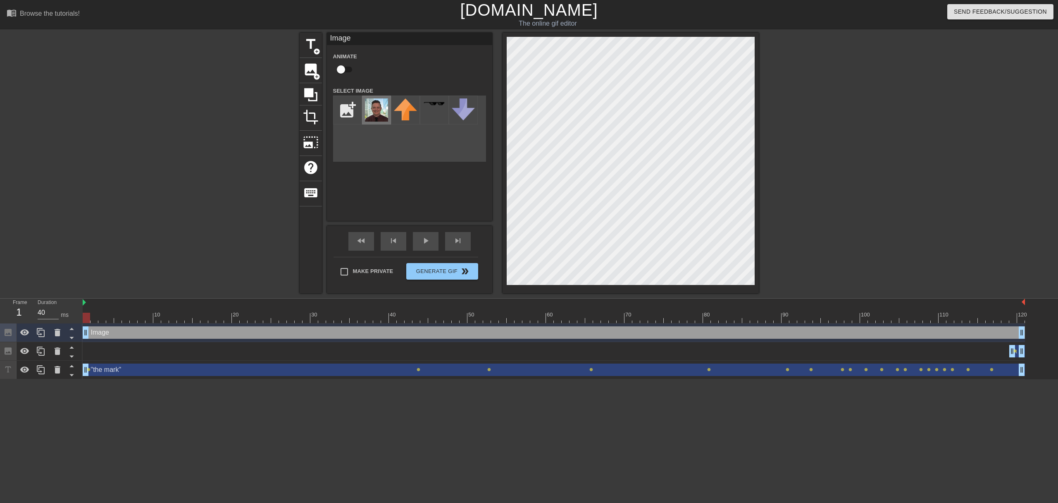
click at [383, 104] on img at bounding box center [376, 109] width 23 height 23
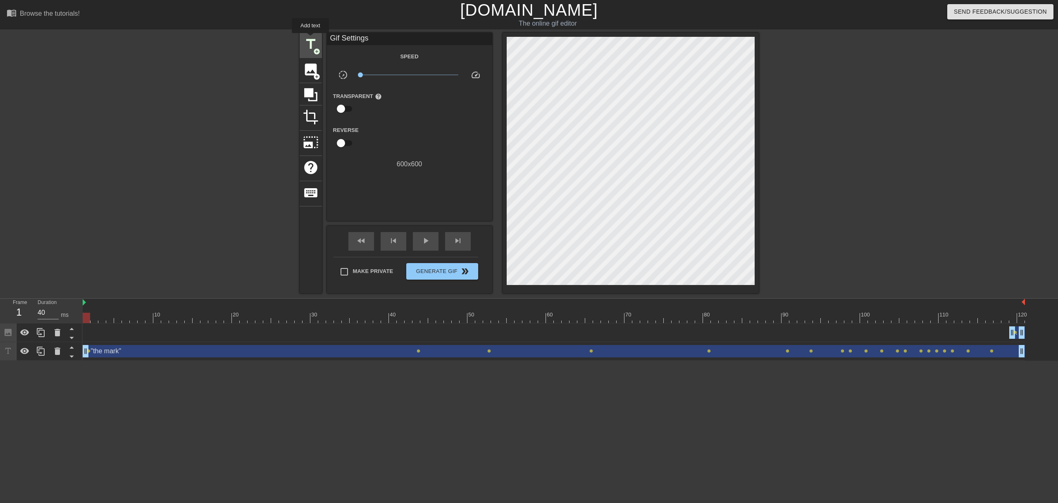
click at [311, 39] on span "title" at bounding box center [311, 44] width 16 height 16
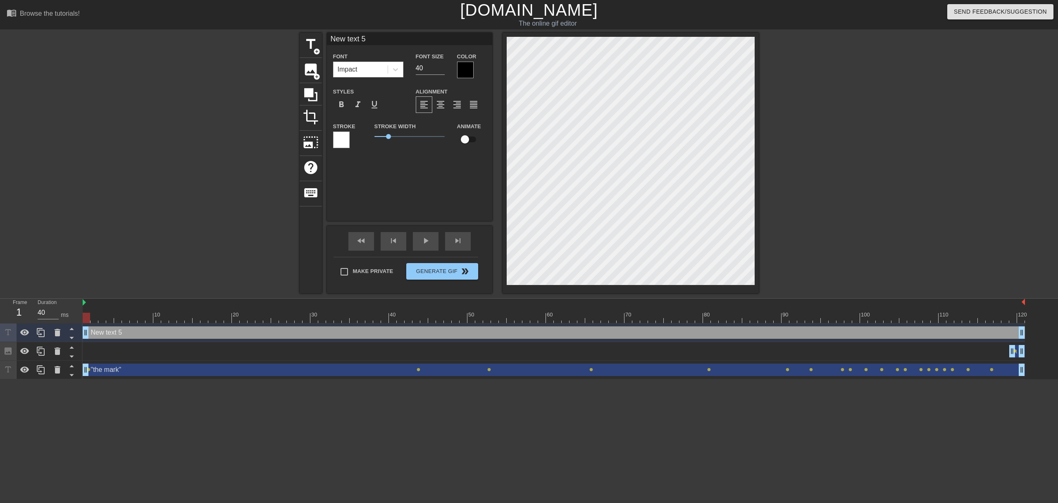
click at [464, 75] on div at bounding box center [465, 70] width 17 height 17
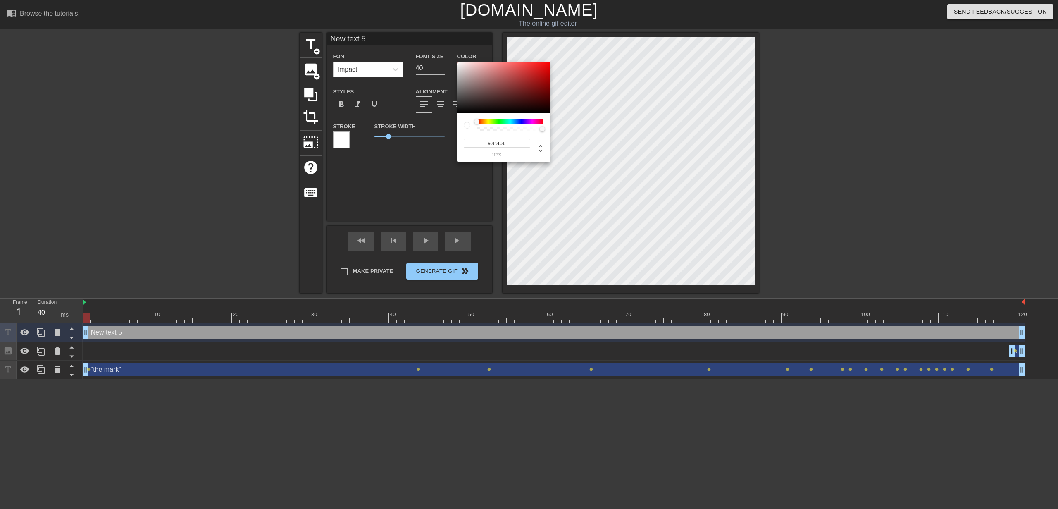
drag, startPoint x: 460, startPoint y: 66, endPoint x: 451, endPoint y: 58, distance: 12.1
click at [451, 58] on div "#FFFFFF hex" at bounding box center [529, 254] width 1058 height 509
click at [458, 62] on div at bounding box center [503, 87] width 93 height 51
click at [459, 63] on div at bounding box center [503, 87] width 93 height 51
click at [458, 62] on div at bounding box center [503, 87] width 93 height 51
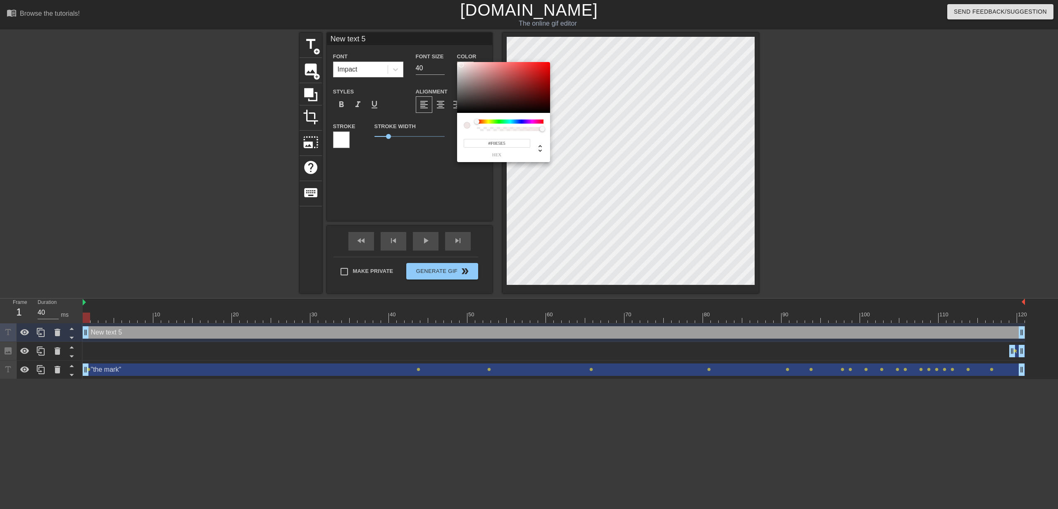
click at [461, 65] on div at bounding box center [503, 87] width 93 height 51
drag, startPoint x: 459, startPoint y: 65, endPoint x: 454, endPoint y: 62, distance: 5.5
click at [454, 62] on div "#FCFCFC hex" at bounding box center [529, 254] width 1058 height 509
drag, startPoint x: 471, startPoint y: 68, endPoint x: 458, endPoint y: 64, distance: 12.9
click at [458, 64] on div at bounding box center [503, 87] width 93 height 51
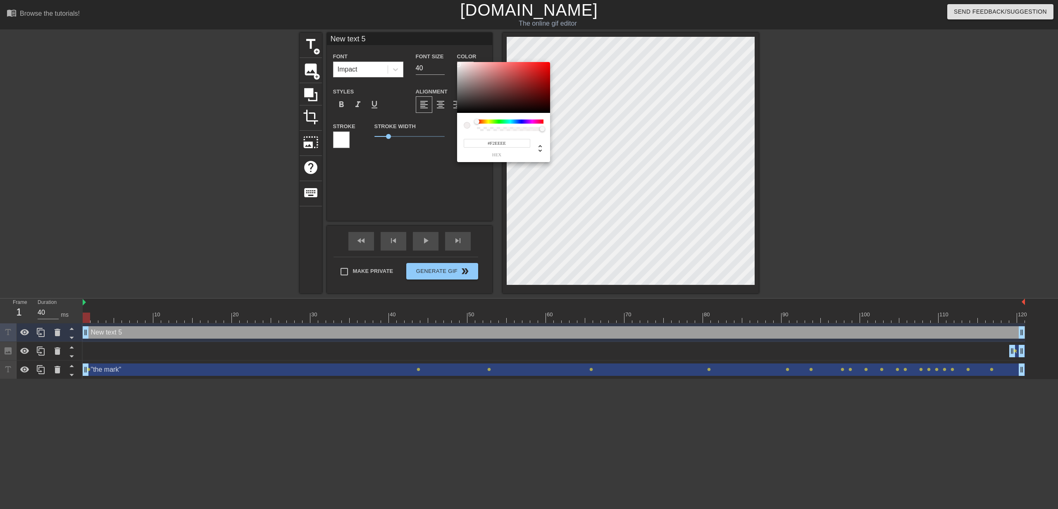
drag, startPoint x: 478, startPoint y: 120, endPoint x: 462, endPoint y: 120, distance: 16.5
click at [462, 120] on div "#F2EEEE hex" at bounding box center [503, 137] width 93 height 49
type input "#000000"
drag, startPoint x: 463, startPoint y: 107, endPoint x: 457, endPoint y: 115, distance: 10.3
click at [457, 115] on div "#000000 hex" at bounding box center [503, 112] width 93 height 100
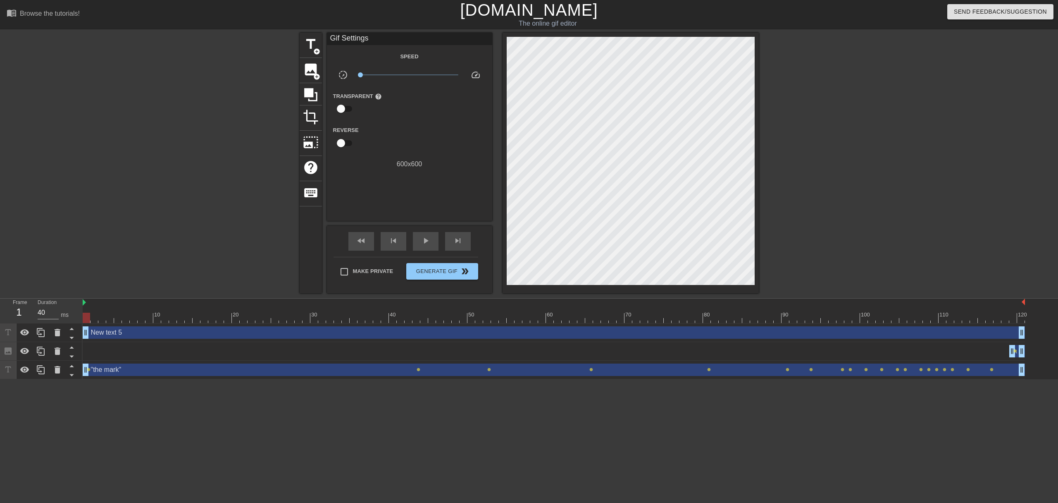
drag, startPoint x: 390, startPoint y: 138, endPoint x: 396, endPoint y: 138, distance: 6.6
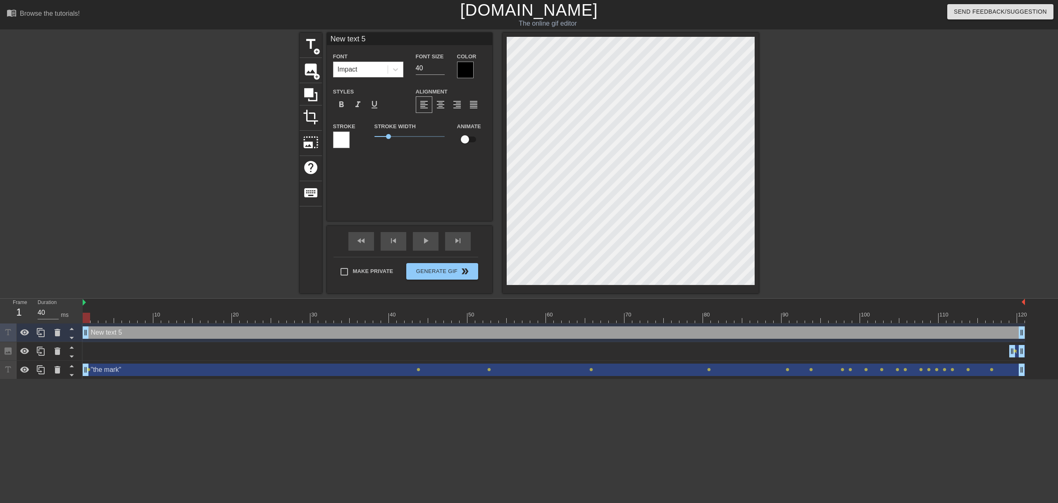
scroll to position [1, 3]
type input "M"
type textarea "M"
type input "Me"
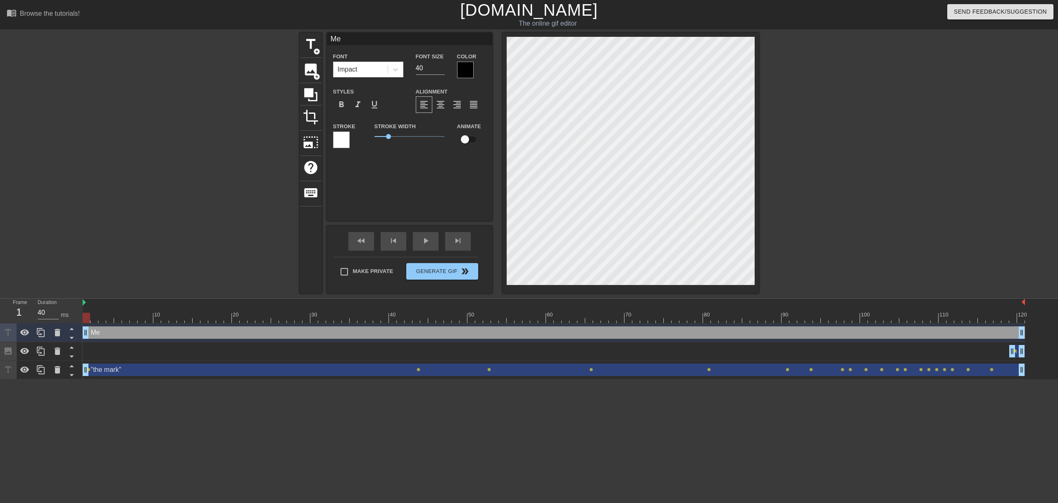
type textarea "Me"
type input ""the mark""
checkbox input "true"
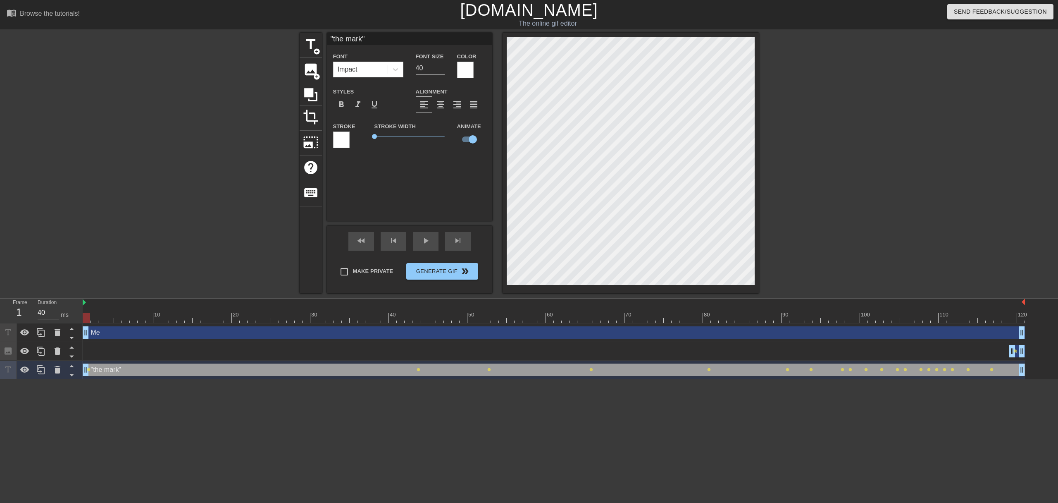
click at [463, 76] on div at bounding box center [465, 70] width 17 height 17
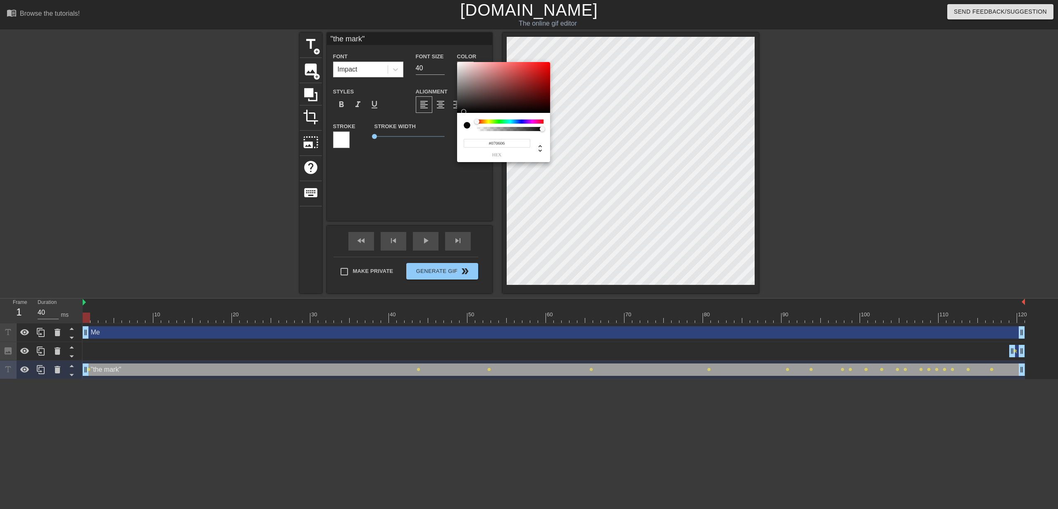
type input "#000000"
drag, startPoint x: 456, startPoint y: 109, endPoint x: 456, endPoint y: 114, distance: 5.0
click at [456, 114] on div "#000000 hex" at bounding box center [529, 254] width 1058 height 509
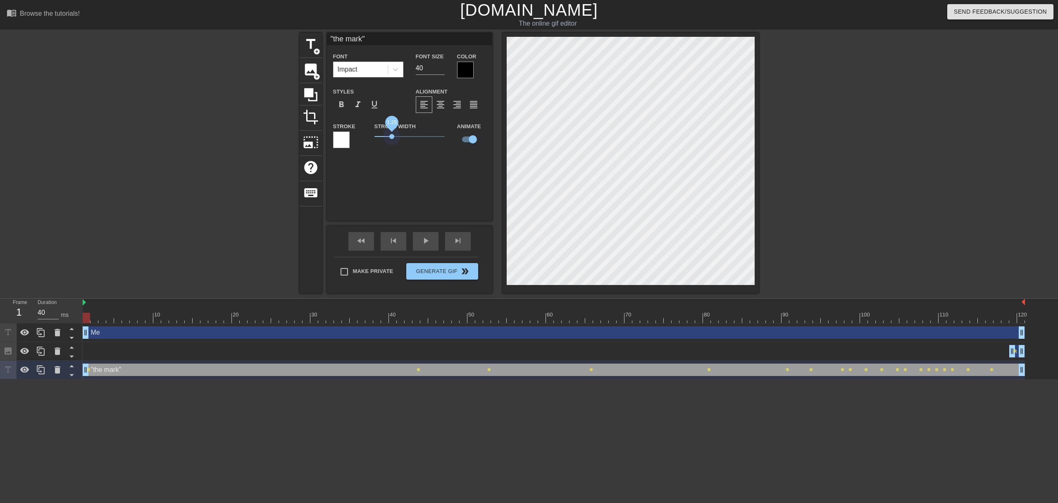
drag, startPoint x: 375, startPoint y: 136, endPoint x: 392, endPoint y: 142, distance: 17.5
click at [392, 141] on span "1.25" at bounding box center [410, 136] width 70 height 10
type input "Me"
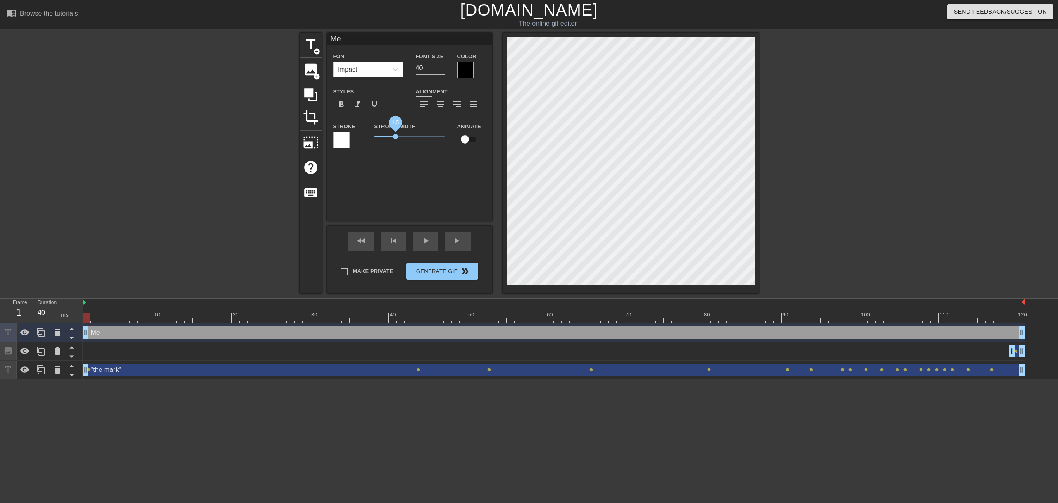
drag, startPoint x: 389, startPoint y: 139, endPoint x: 395, endPoint y: 139, distance: 6.6
click at [395, 139] on span "1.5" at bounding box center [395, 136] width 5 height 5
drag, startPoint x: 467, startPoint y: 140, endPoint x: 491, endPoint y: 139, distance: 24.0
click at [491, 139] on div "Animate" at bounding box center [471, 134] width 41 height 26
click at [472, 143] on input "checkbox" at bounding box center [464, 139] width 47 height 16
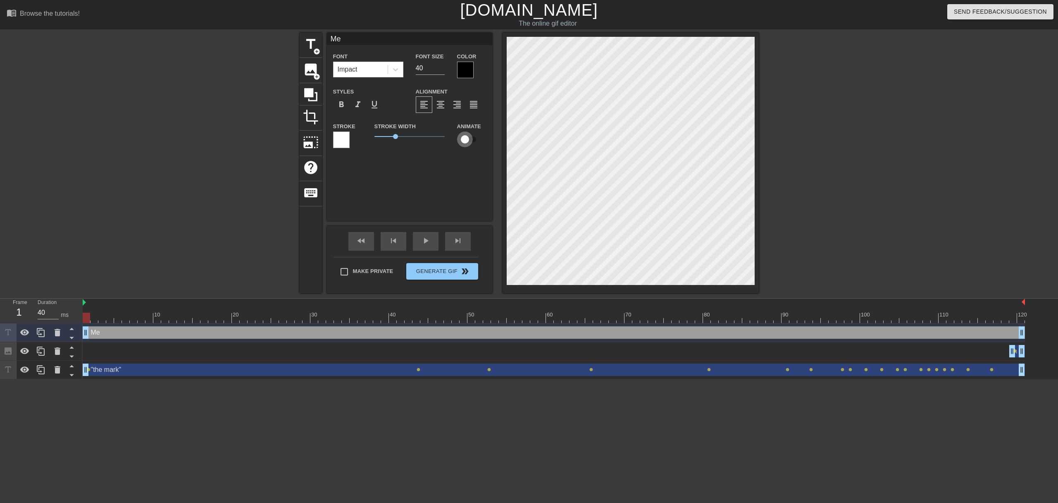
checkbox input "true"
click at [422, 66] on input "40" at bounding box center [430, 68] width 29 height 13
type input "72"
type input ""the mark""
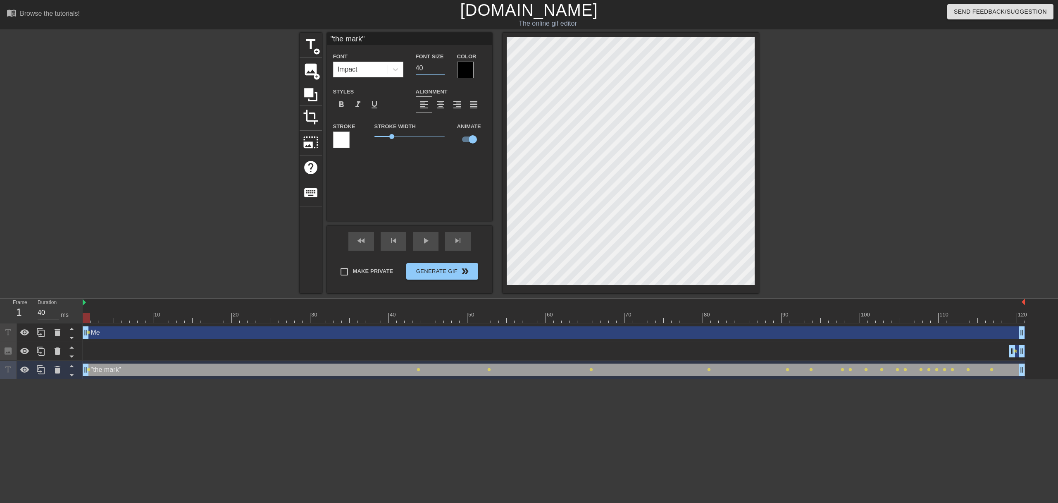
click at [427, 66] on input "40" at bounding box center [430, 68] width 29 height 13
click at [423, 66] on input "64" at bounding box center [430, 68] width 29 height 13
type input "40"
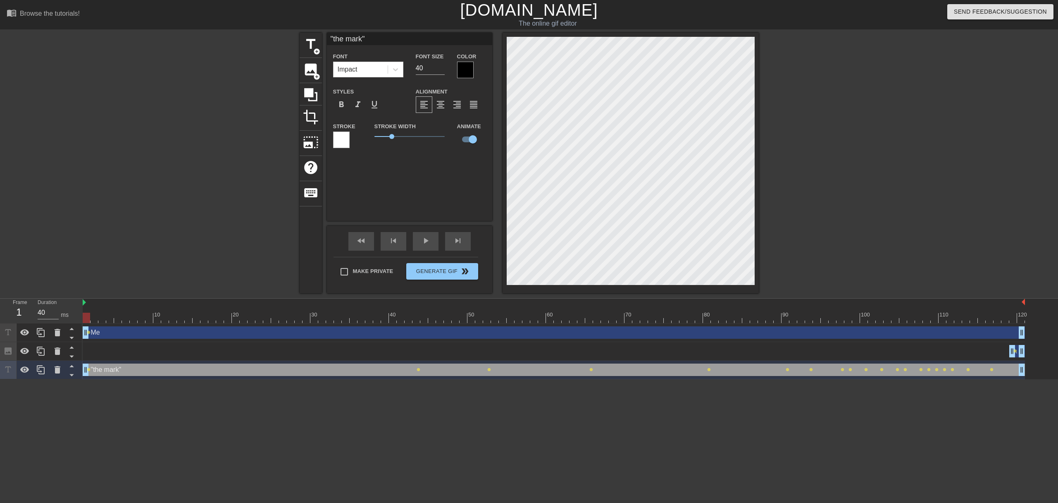
click at [429, 183] on div ""the mark" Font Impact Font Size 40 Color Styles format_bold format_italic form…" at bounding box center [409, 127] width 165 height 188
click at [424, 243] on span "play_arrow" at bounding box center [426, 241] width 10 height 10
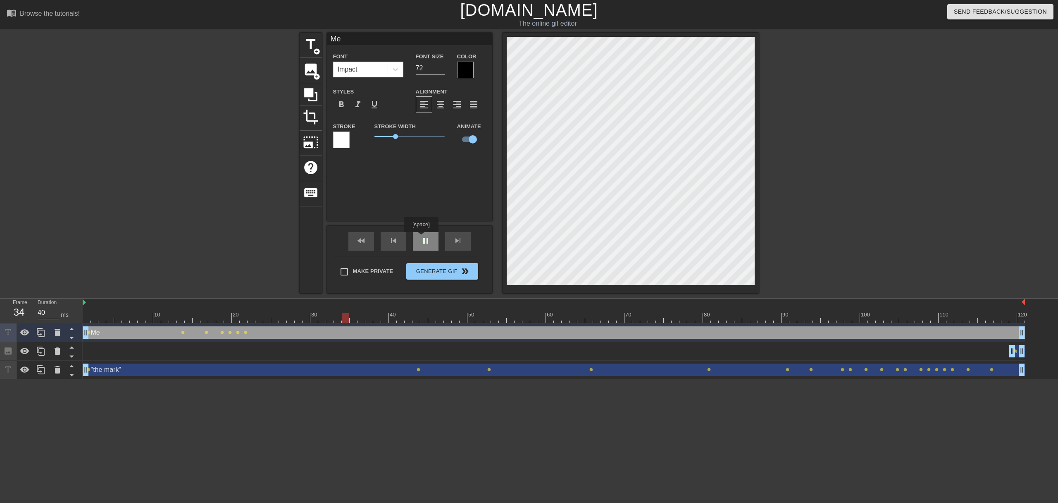
click at [425, 242] on span "pause" at bounding box center [426, 241] width 10 height 10
click at [425, 243] on span "play_arrow" at bounding box center [426, 241] width 10 height 10
click at [59, 350] on icon at bounding box center [58, 350] width 6 height 7
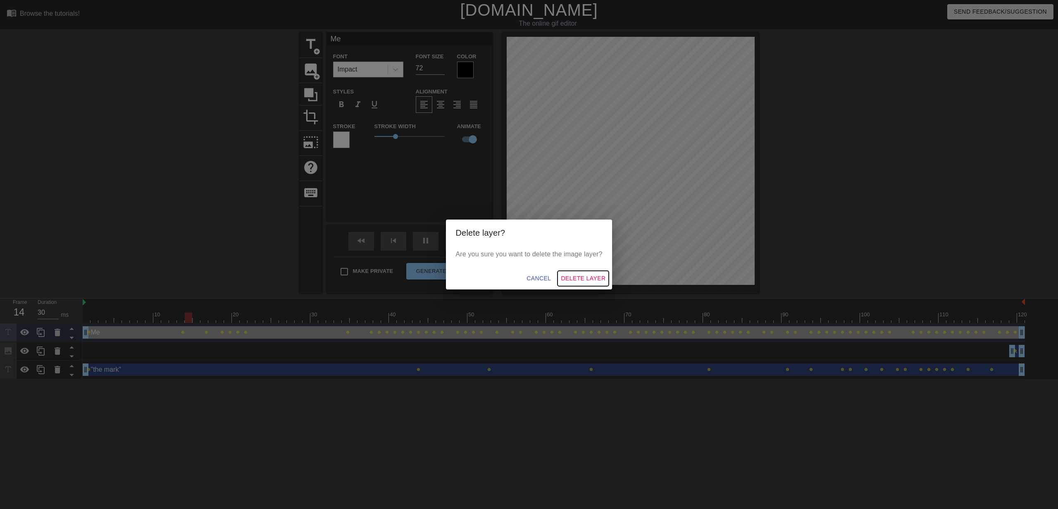
click at [585, 280] on span "Delete Layer" at bounding box center [583, 278] width 45 height 10
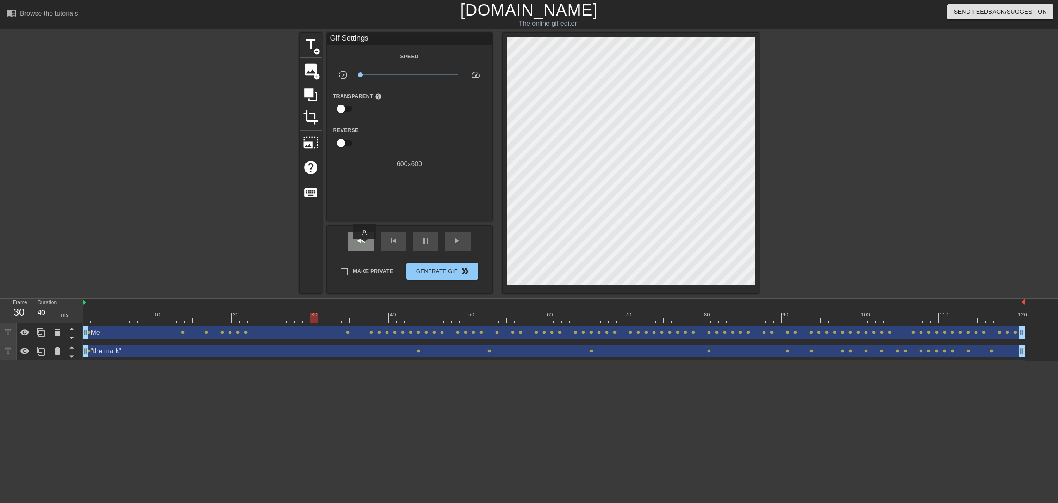
click at [365, 245] on span "fast_rewind" at bounding box center [361, 241] width 10 height 10
click at [422, 236] on span "pause" at bounding box center [426, 241] width 10 height 10
click at [90, 333] on span "lens" at bounding box center [89, 332] width 4 height 4
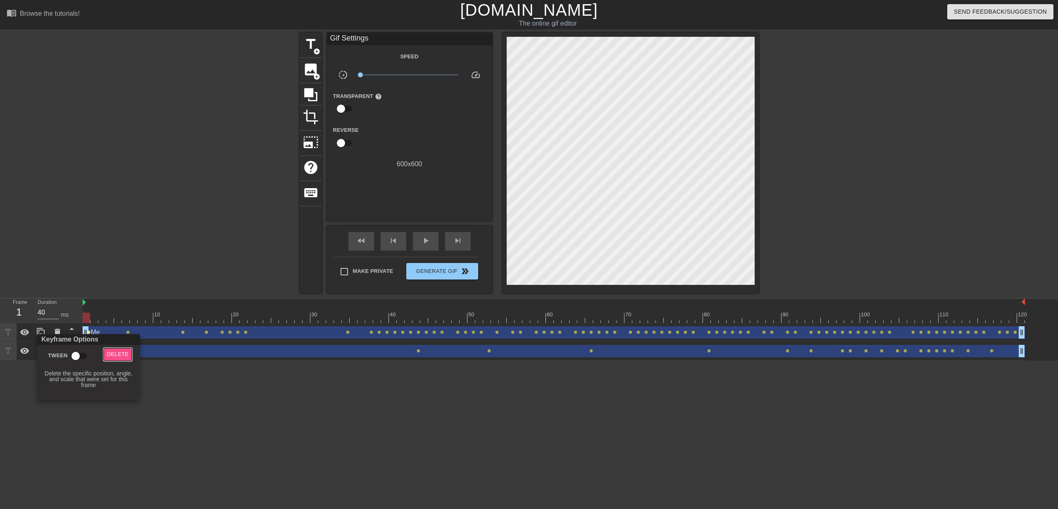
click at [108, 355] on span "Delete" at bounding box center [118, 355] width 22 height 10
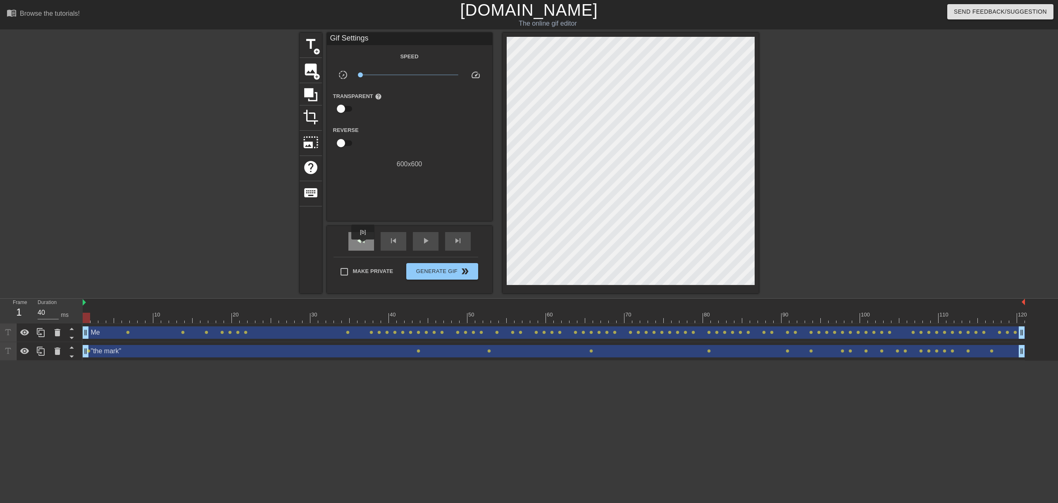
click at [364, 245] on span "fast_rewind" at bounding box center [361, 241] width 10 height 10
click at [423, 245] on span "play_arrow" at bounding box center [426, 241] width 10 height 10
click at [423, 245] on span "pause" at bounding box center [426, 241] width 10 height 10
click at [360, 241] on span "fast_rewind" at bounding box center [361, 241] width 10 height 10
click at [422, 230] on div "fast_rewind skip_previous play_arrow skip_next" at bounding box center [409, 241] width 135 height 31
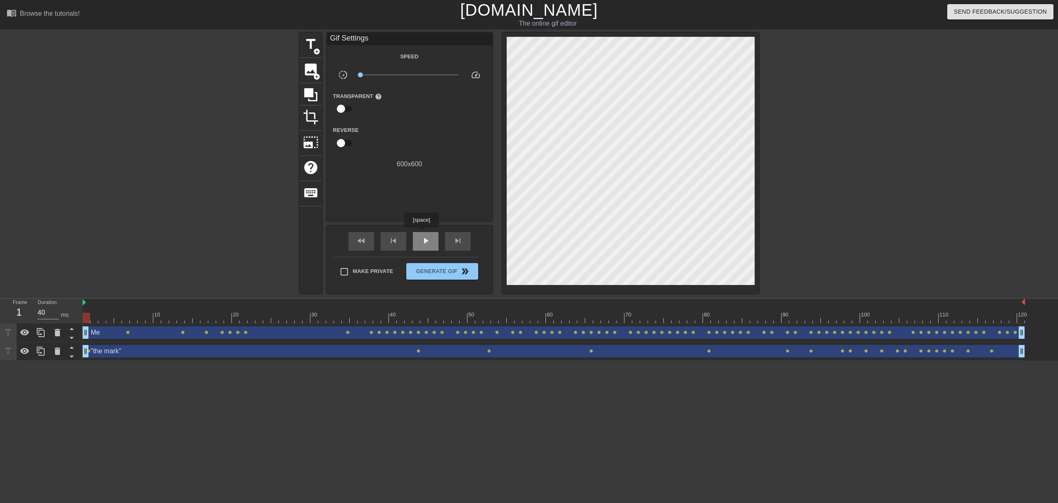
click at [423, 234] on div "play_arrow" at bounding box center [426, 241] width 26 height 19
drag, startPoint x: 361, startPoint y: 77, endPoint x: 408, endPoint y: 78, distance: 47.1
click at [408, 78] on span "x0.955" at bounding box center [409, 75] width 98 height 10
type input "30"
click at [428, 274] on span "Generate Gif double_arrow" at bounding box center [442, 271] width 65 height 10
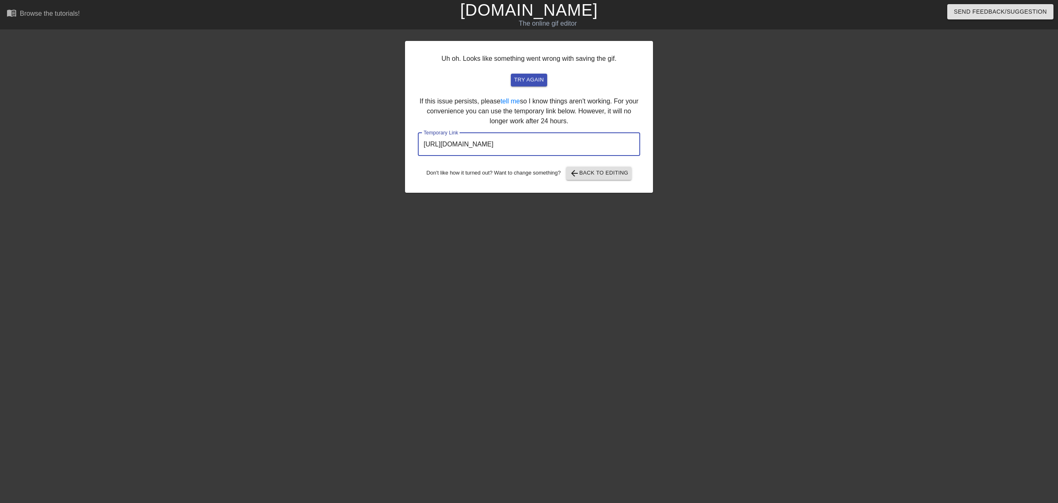
click at [535, 143] on input "https://www.gifntext.com/temp_generations/lHU0rEDY.gif" at bounding box center [529, 144] width 222 height 23
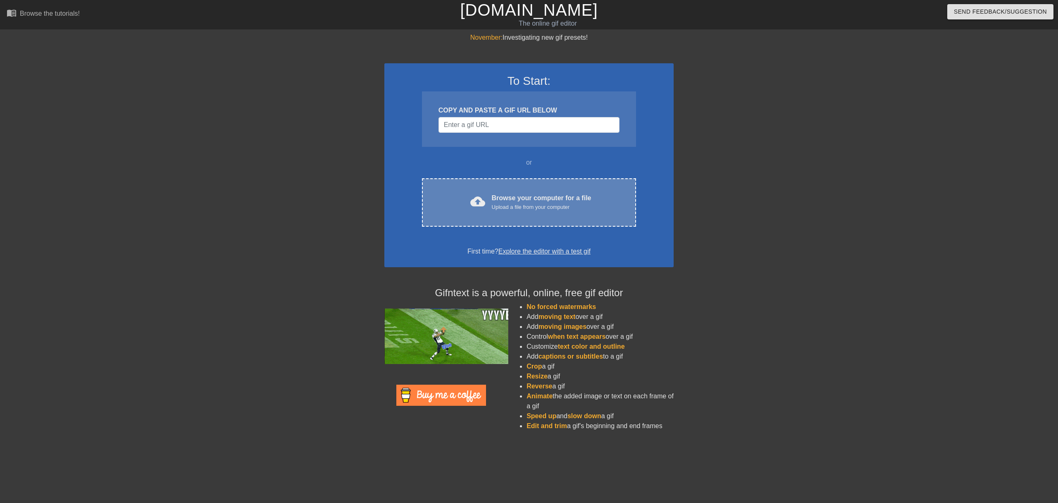
click at [570, 196] on div "Browse your computer for a file Upload a file from your computer" at bounding box center [542, 202] width 100 height 18
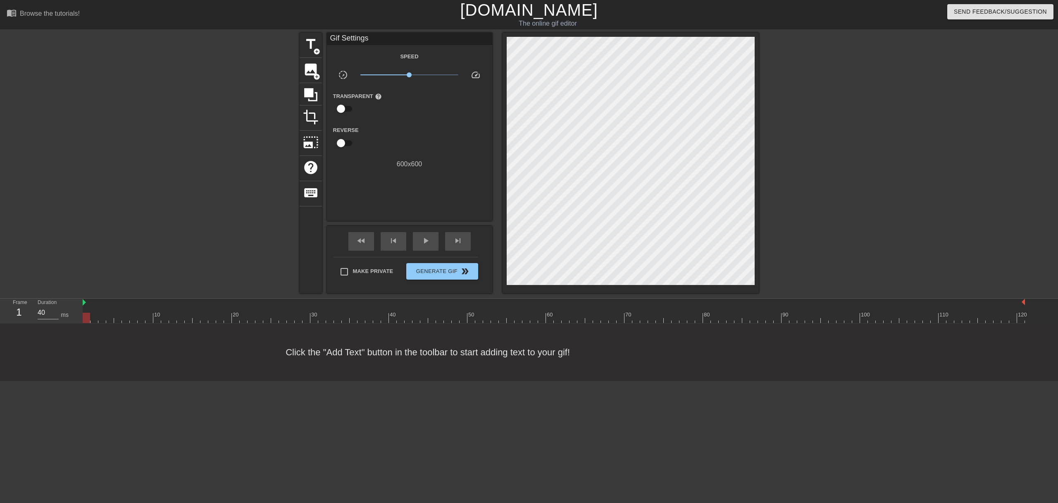
click at [413, 160] on div "600 x 600" at bounding box center [409, 164] width 165 height 10
click at [313, 139] on span "photo_size_select_large" at bounding box center [311, 142] width 16 height 16
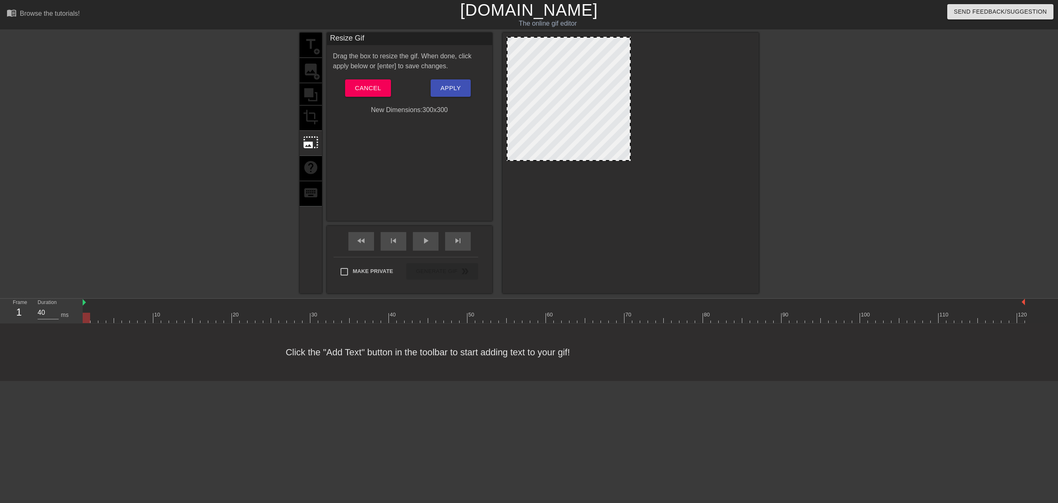
drag, startPoint x: 754, startPoint y: 39, endPoint x: 630, endPoint y: 158, distance: 171.9
click at [630, 158] on div at bounding box center [630, 99] width 4 height 122
click at [450, 91] on span "Apply" at bounding box center [451, 88] width 20 height 11
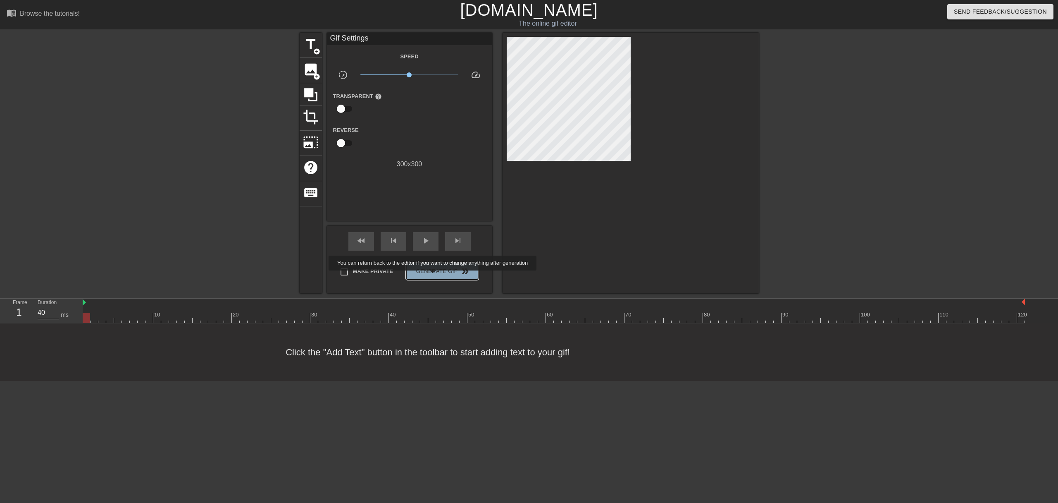
click at [438, 276] on button "Generate Gif double_arrow" at bounding box center [442, 271] width 72 height 17
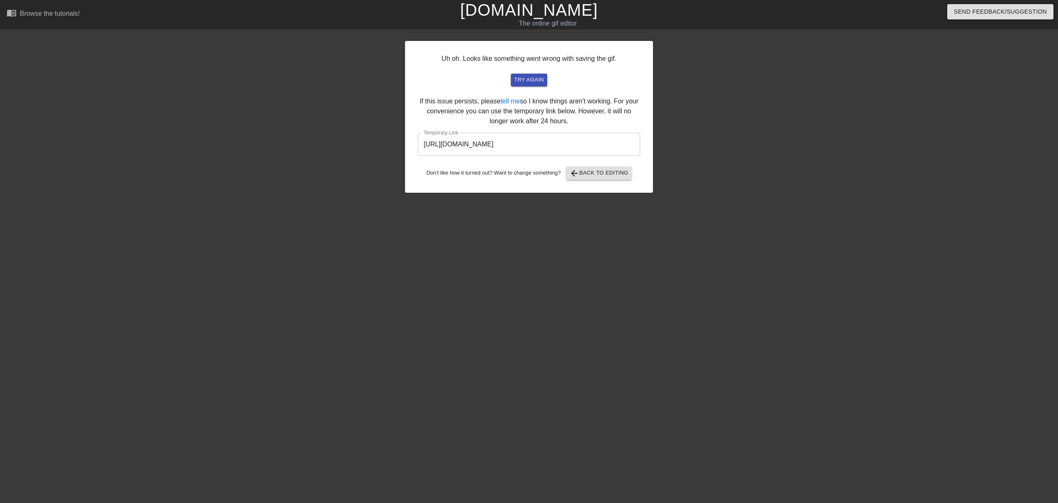
click at [601, 145] on input "[URL][DOMAIN_NAME]" at bounding box center [529, 144] width 222 height 23
